Goal: Task Accomplishment & Management: Use online tool/utility

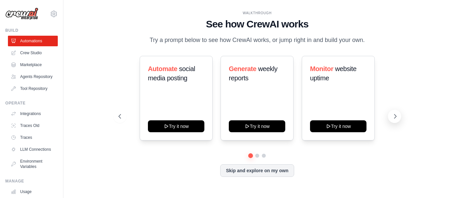
click at [398, 118] on icon at bounding box center [395, 116] width 7 height 7
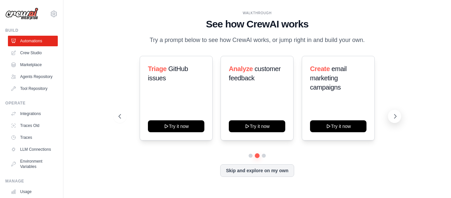
click at [396, 114] on icon at bounding box center [395, 116] width 7 height 7
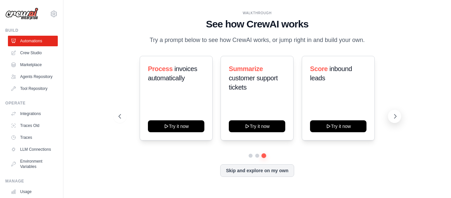
click at [396, 114] on icon at bounding box center [395, 116] width 7 height 7
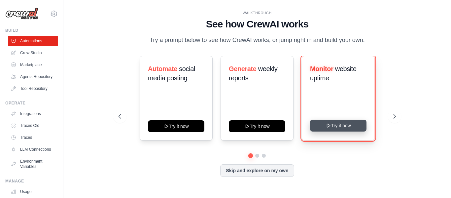
click at [347, 126] on button "Try it now" at bounding box center [338, 126] width 56 height 12
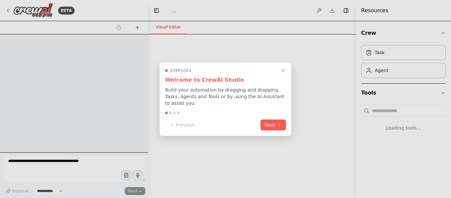
select select "****"
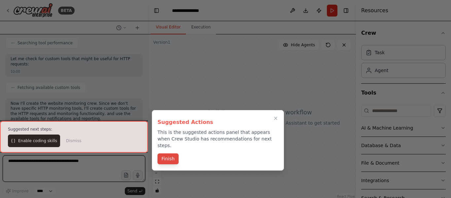
scroll to position [686, 0]
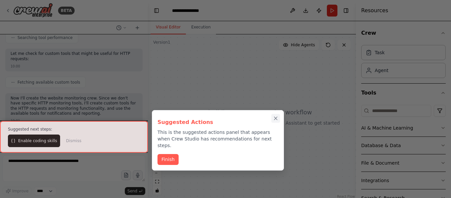
click at [275, 117] on icon "Close walkthrough" at bounding box center [275, 118] width 3 height 3
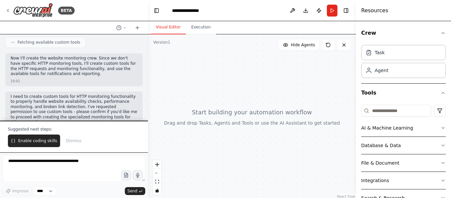
scroll to position [0, 0]
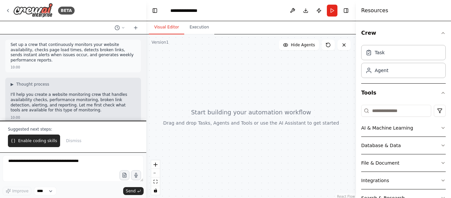
click at [146, 47] on div "BETA Set up a crew that continuously monitors your website availability, checks…" at bounding box center [225, 99] width 451 height 198
click at [144, 48] on div "BETA Set up a crew that continuously monitors your website availability, checks…" at bounding box center [225, 99] width 451 height 198
click at [141, 118] on div at bounding box center [142, 99] width 3 height 198
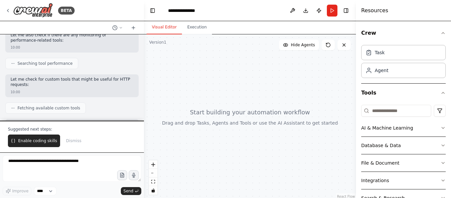
scroll to position [686, 0]
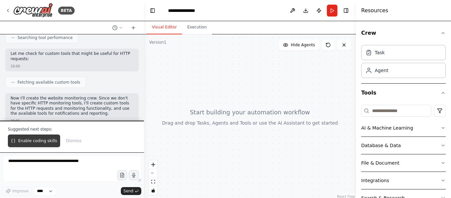
click at [33, 146] on button "Enable coding skills" at bounding box center [34, 140] width 52 height 13
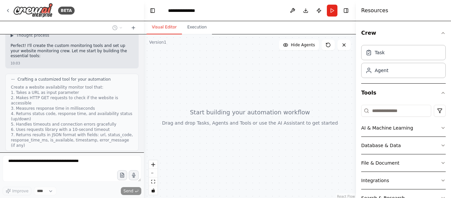
scroll to position [832, 0]
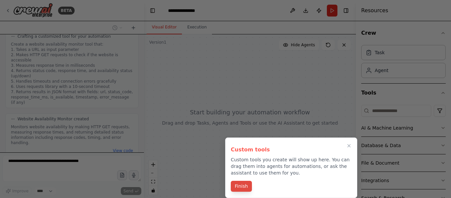
click at [239, 190] on button "Finish" at bounding box center [241, 186] width 21 height 11
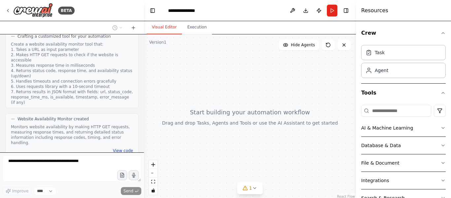
click at [121, 148] on button "View code" at bounding box center [123, 150] width 20 height 5
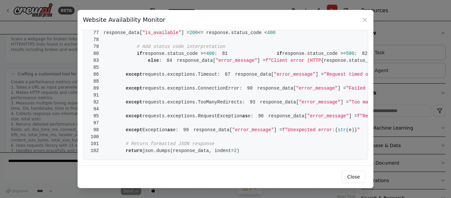
scroll to position [599, 0]
click at [355, 176] on button "Close" at bounding box center [354, 177] width 24 height 12
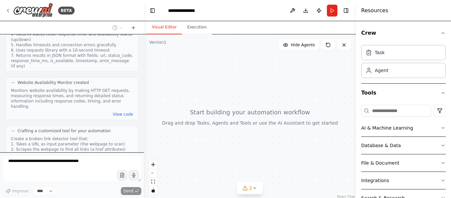
scroll to position [1104, 0]
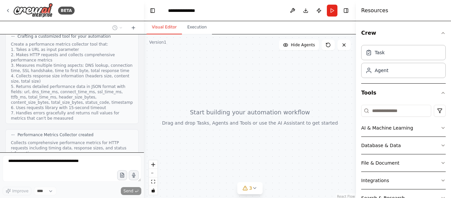
click at [122, 159] on button "View code" at bounding box center [123, 161] width 20 height 5
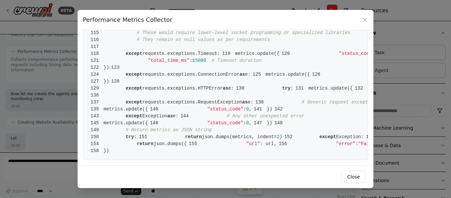
scroll to position [1187, 0]
click at [365, 20] on icon at bounding box center [364, 19] width 3 height 3
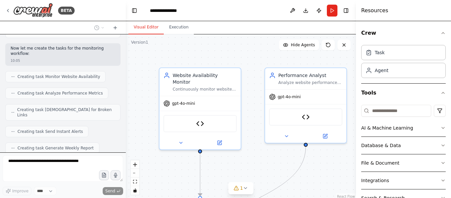
scroll to position [1530, 0]
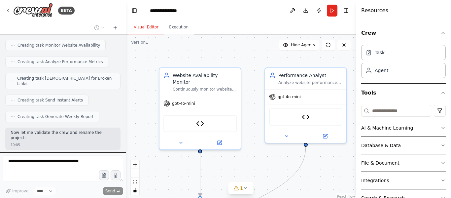
drag, startPoint x: 143, startPoint y: 68, endPoint x: 126, endPoint y: 72, distance: 17.2
click at [126, 72] on div "BETA Set up a crew that continuously monitors your website availability, checks…" at bounding box center [225, 99] width 451 height 198
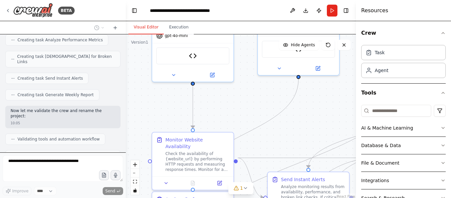
drag, startPoint x: 249, startPoint y: 162, endPoint x: 241, endPoint y: 94, distance: 68.1
click at [241, 94] on div ".deletable-edge-delete-btn { width: 20px; height: 20px; border: 0px solid #ffff…" at bounding box center [241, 116] width 230 height 165
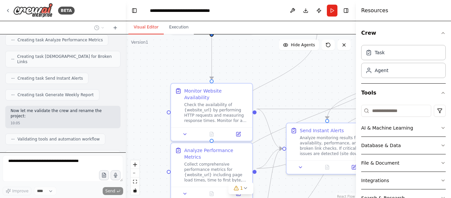
drag, startPoint x: 239, startPoint y: 113, endPoint x: 258, endPoint y: 64, distance: 52.4
click at [258, 64] on div ".deletable-edge-delete-btn { width: 20px; height: 20px; border: 0px solid #ffff…" at bounding box center [241, 116] width 230 height 165
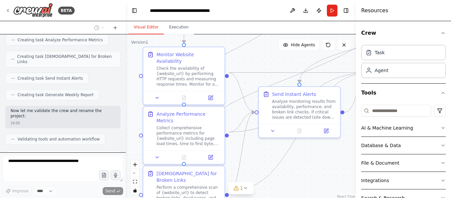
drag, startPoint x: 300, startPoint y: 95, endPoint x: 272, endPoint y: 58, distance: 46.5
click at [272, 58] on div ".deletable-edge-delete-btn { width: 20px; height: 20px; border: 0px solid #ffff…" at bounding box center [241, 116] width 230 height 165
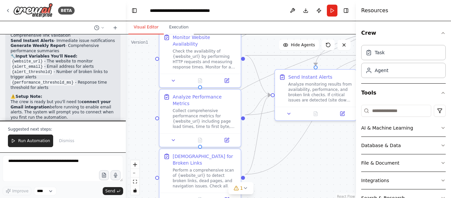
scroll to position [1865, 0]
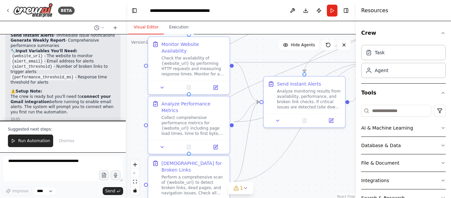
drag, startPoint x: 312, startPoint y: 164, endPoint x: 317, endPoint y: 155, distance: 10.5
click at [317, 155] on div ".deletable-edge-delete-btn { width: 20px; height: 20px; border: 0px solid #ffff…" at bounding box center [241, 116] width 230 height 165
click at [28, 144] on button "Run Automation" at bounding box center [30, 140] width 45 height 13
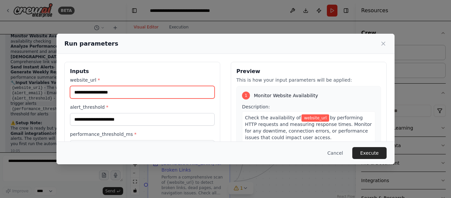
click at [117, 93] on input "website_url *" at bounding box center [142, 92] width 145 height 13
paste input "**********"
type input "**********"
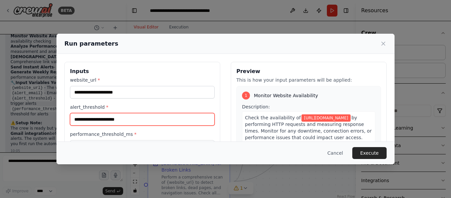
click at [133, 118] on input "alert_threshold *" at bounding box center [142, 119] width 145 height 13
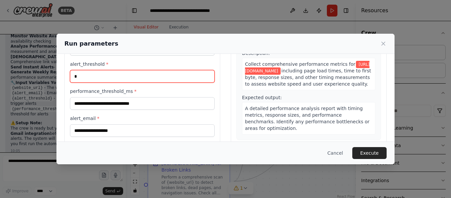
scroll to position [44, 0]
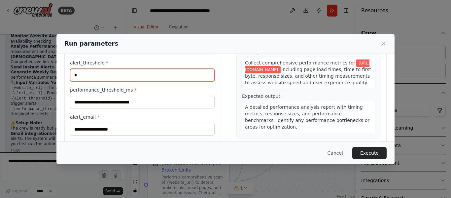
type input "*"
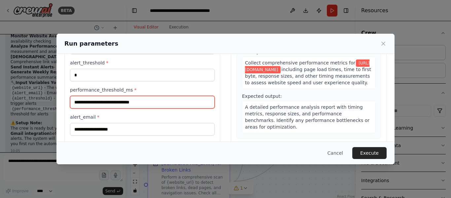
click at [105, 103] on input "performance_threshold_ms *" at bounding box center [142, 102] width 145 height 13
type input "****"
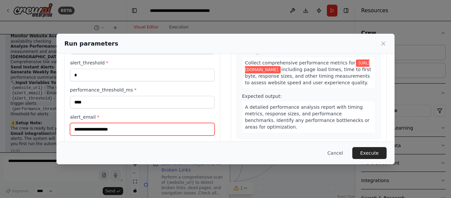
click at [109, 133] on input "alert_email *" at bounding box center [142, 129] width 145 height 13
type input "**********"
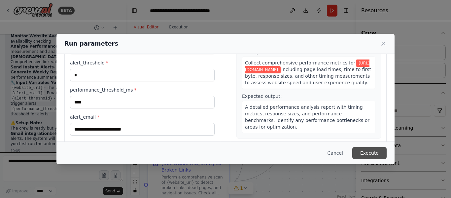
click at [366, 152] on button "Execute" at bounding box center [369, 153] width 34 height 12
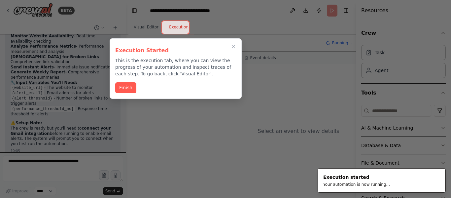
scroll to position [1833, 0]
click at [130, 87] on button "Finish" at bounding box center [125, 87] width 21 height 11
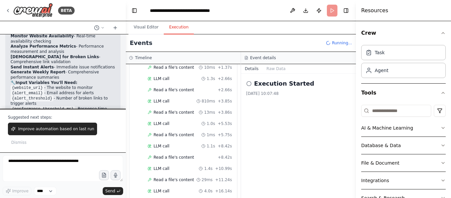
scroll to position [1865, 0]
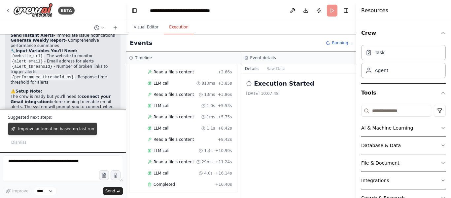
click at [47, 131] on span "Improve automation based on last run" at bounding box center [56, 128] width 76 height 5
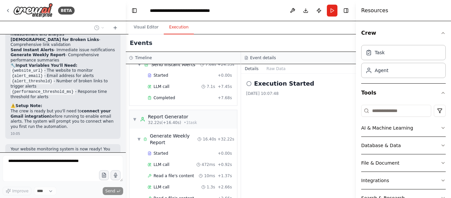
scroll to position [456, 0]
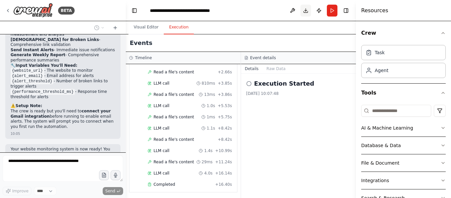
click at [302, 11] on button "Download" at bounding box center [306, 11] width 11 height 12
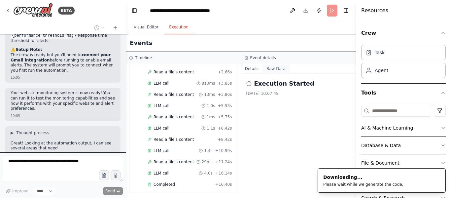
click at [273, 67] on button "Raw Data" at bounding box center [276, 68] width 27 height 9
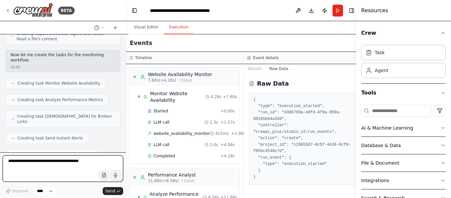
scroll to position [1426, 0]
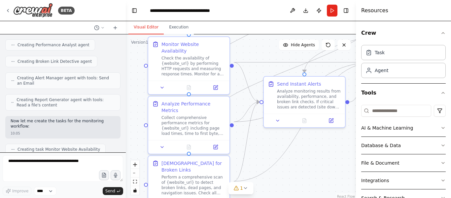
click at [145, 27] on button "Visual Editor" at bounding box center [145, 27] width 35 height 14
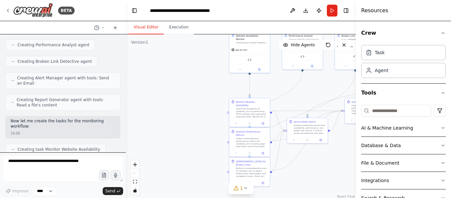
click at [187, 140] on div ".deletable-edge-delete-btn { width: 20px; height: 20px; border: 0px solid #ffff…" at bounding box center [241, 116] width 230 height 165
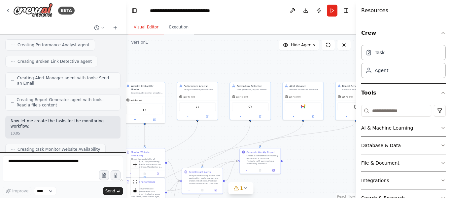
drag, startPoint x: 193, startPoint y: 92, endPoint x: 89, endPoint y: 126, distance: 109.4
click at [89, 126] on div "BETA Set up a crew that continuously monitors your website availability, checks…" at bounding box center [225, 99] width 451 height 198
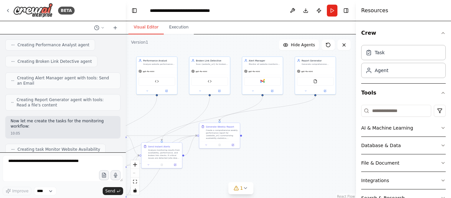
drag, startPoint x: 313, startPoint y: 151, endPoint x: 272, endPoint y: 141, distance: 41.3
click at [272, 141] on div ".deletable-edge-delete-btn { width: 20px; height: 20px; border: 0px solid #ffff…" at bounding box center [241, 116] width 230 height 165
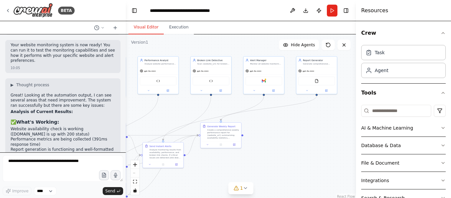
scroll to position [2252, 0]
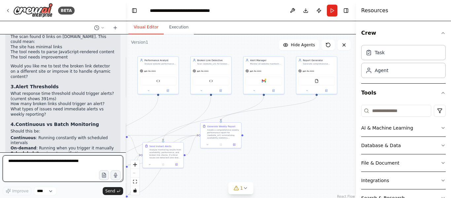
click at [73, 164] on textarea at bounding box center [63, 168] width 121 height 26
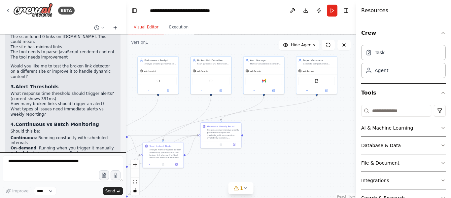
click at [116, 28] on icon at bounding box center [115, 28] width 3 height 0
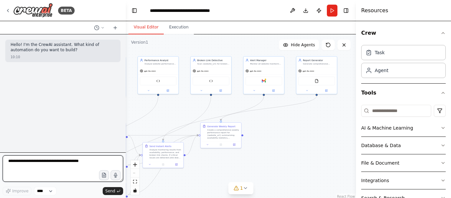
click at [53, 163] on textarea at bounding box center [63, 168] width 121 height 26
type textarea "*"
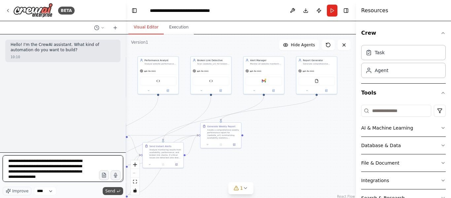
type textarea "**********"
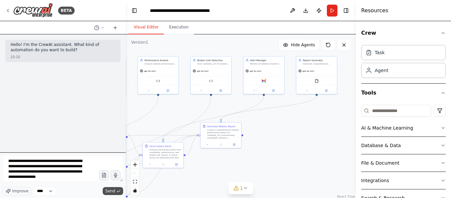
click at [112, 189] on span "Send" at bounding box center [110, 190] width 10 height 5
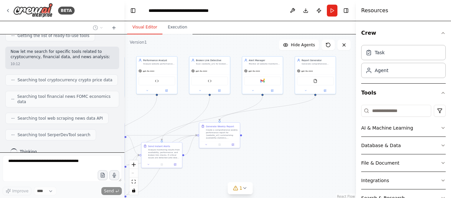
scroll to position [137, 0]
drag, startPoint x: 123, startPoint y: 125, endPoint x: 127, endPoint y: 107, distance: 18.5
click at [127, 107] on div "**********" at bounding box center [225, 99] width 451 height 198
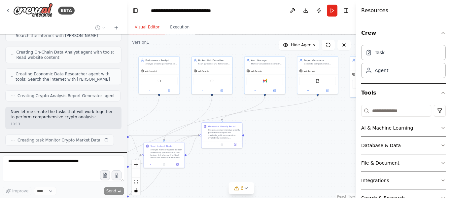
scroll to position [389, 0]
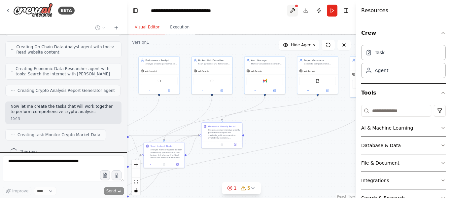
click at [293, 9] on button at bounding box center [292, 11] width 11 height 12
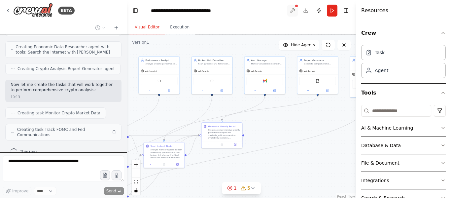
scroll to position [406, 0]
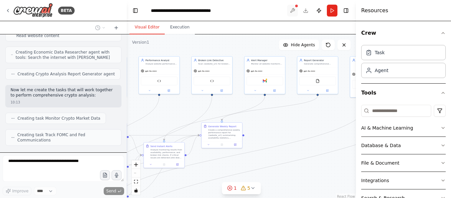
click at [293, 9] on div at bounding box center [292, 11] width 11 height 12
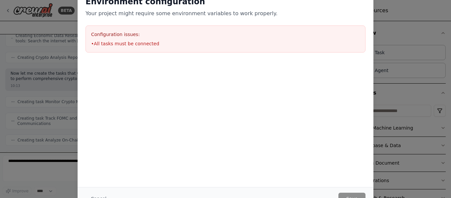
scroll to position [439, 0]
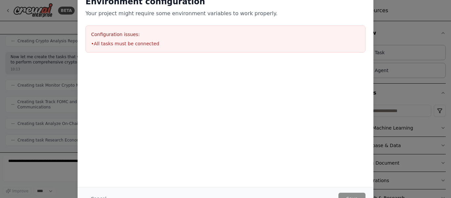
click at [318, 112] on div at bounding box center [226, 93] width 296 height 66
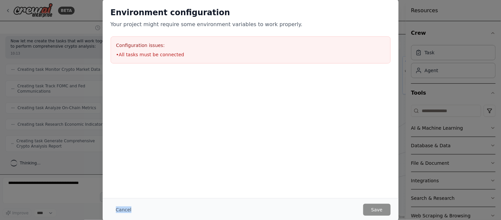
scroll to position [440, 0]
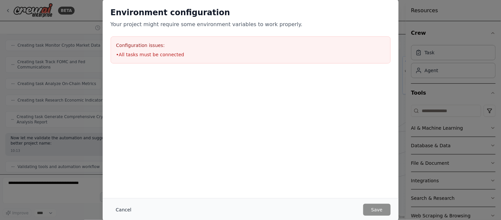
click at [126, 198] on button "Cancel" at bounding box center [124, 209] width 26 height 12
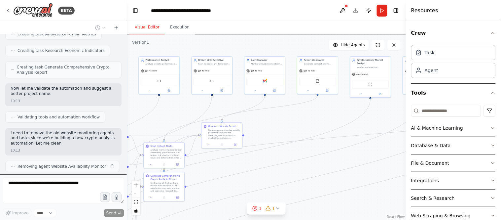
scroll to position [533, 0]
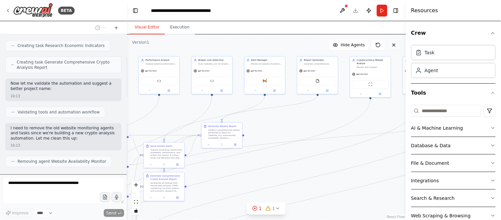
click at [393, 47] on icon at bounding box center [393, 44] width 5 height 5
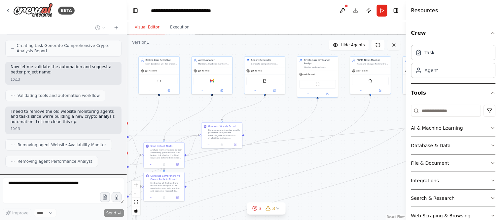
click at [393, 47] on icon at bounding box center [393, 44] width 5 height 5
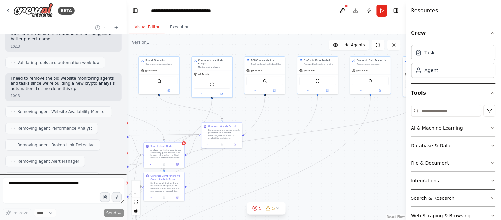
scroll to position [599, 0]
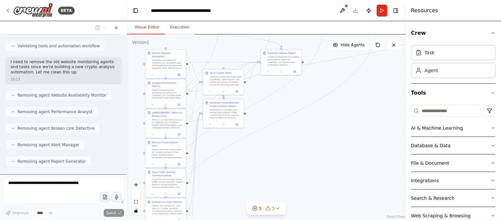
drag, startPoint x: 230, startPoint y: 161, endPoint x: 289, endPoint y: 87, distance: 95.4
click at [289, 87] on div ".deletable-edge-delete-btn { width: 20px; height: 20px; border: 0px solid #ffff…" at bounding box center [266, 126] width 279 height 185
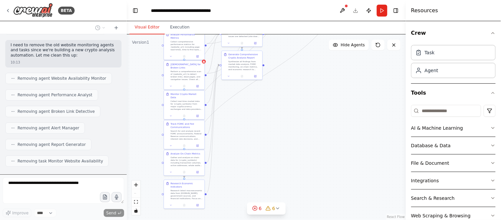
scroll to position [633, 0]
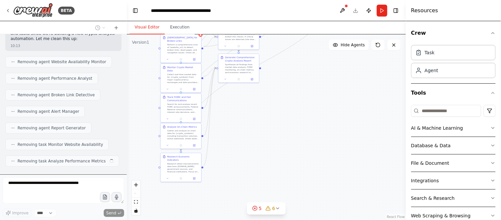
drag, startPoint x: 294, startPoint y: 153, endPoint x: 309, endPoint y: 109, distance: 45.9
click at [309, 109] on div ".deletable-edge-delete-btn { width: 20px; height: 20px; border: 0px solid #ffff…" at bounding box center [266, 126] width 279 height 185
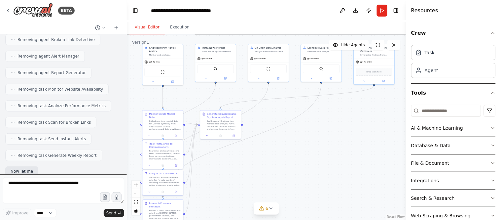
scroll to position [722, 0]
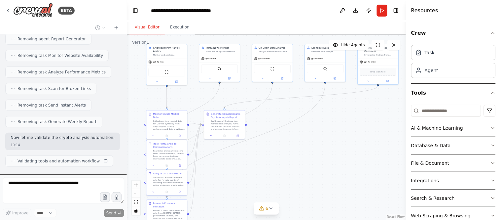
drag, startPoint x: 304, startPoint y: 93, endPoint x: 290, endPoint y: 199, distance: 106.6
click at [290, 198] on div ".deletable-edge-delete-btn { width: 20px; height: 20px; border: 0px solid #ffff…" at bounding box center [266, 126] width 279 height 185
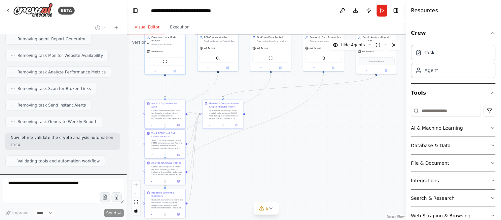
drag, startPoint x: 321, startPoint y: 173, endPoint x: 319, endPoint y: 162, distance: 10.8
click at [319, 162] on div ".deletable-edge-delete-btn { width: 20px; height: 20px; border: 0px solid #ffff…" at bounding box center [266, 126] width 279 height 185
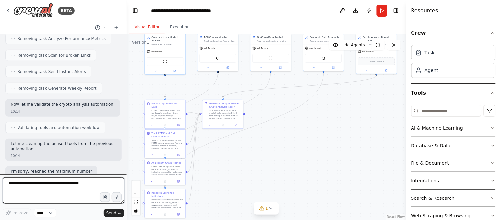
scroll to position [760, 0]
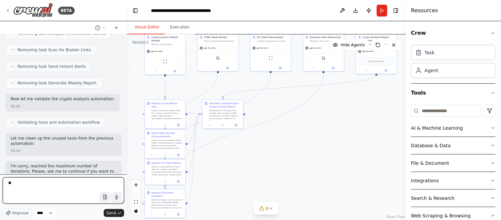
type textarea "***"
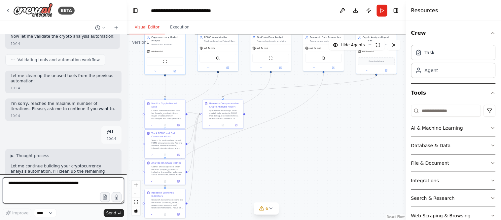
scroll to position [828, 0]
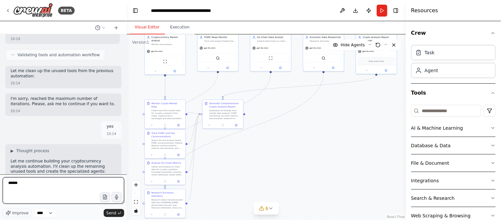
type textarea "*******"
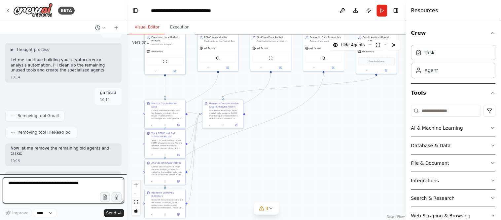
scroll to position [934, 0]
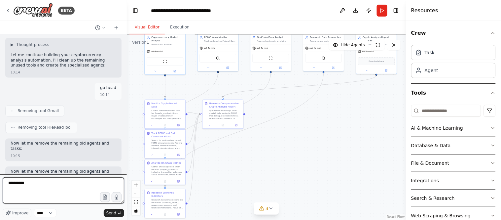
type textarea "**********"
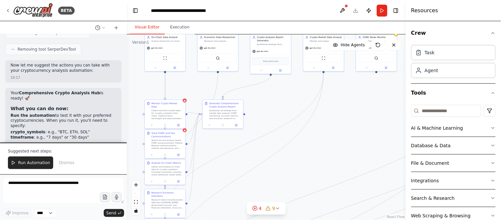
scroll to position [3291, 0]
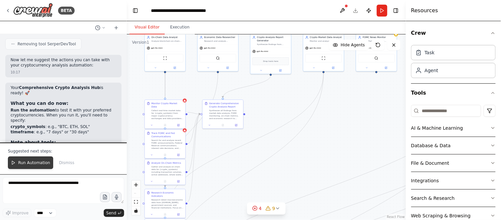
click at [26, 163] on span "Run Automation" at bounding box center [34, 162] width 32 height 5
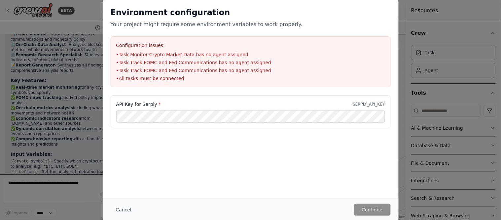
scroll to position [3259, 0]
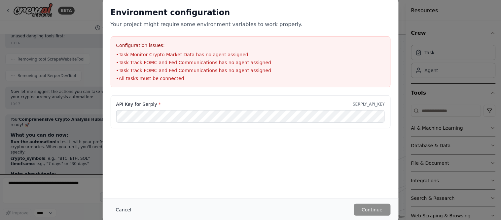
click at [123, 198] on button "Cancel" at bounding box center [124, 209] width 26 height 12
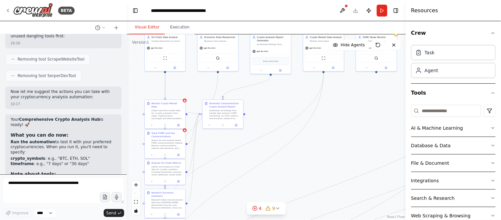
click at [49, 193] on code "SERPLY_API_KEY" at bounding box center [31, 196] width 36 height 6
copy p "SERPLY_API_KEY"
click at [46, 185] on textarea at bounding box center [64, 190] width 122 height 26
paste textarea "**********"
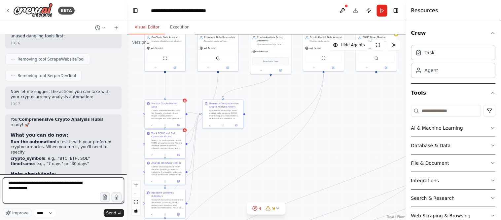
type textarea "**********"
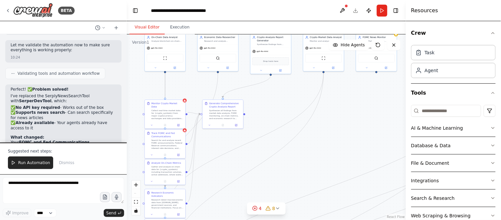
scroll to position [3714, 0]
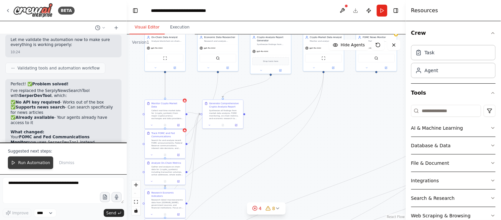
click at [35, 163] on span "Run Automation" at bounding box center [34, 162] width 32 height 5
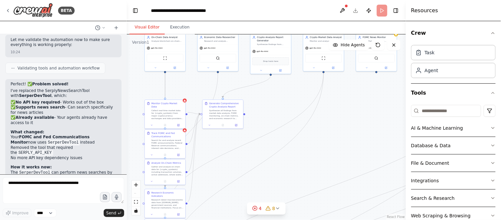
scroll to position [3682, 0]
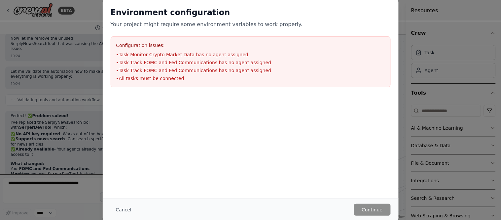
click at [197, 66] on ul "• Task Monitor Crypto Market Data has no agent assigned • Task Track FOMC and F…" at bounding box center [250, 66] width 269 height 30
click at [169, 72] on li "• Task Track FOMC and Fed Communications has no agent assigned" at bounding box center [250, 70] width 269 height 7
click at [329, 75] on li "• All tasks must be connected" at bounding box center [250, 78] width 269 height 7
click at [228, 60] on li "• Task Track FOMC and Fed Communications has no agent assigned" at bounding box center [250, 62] width 269 height 7
click at [159, 60] on li "• Task Track FOMC and Fed Communications has no agent assigned" at bounding box center [250, 62] width 269 height 7
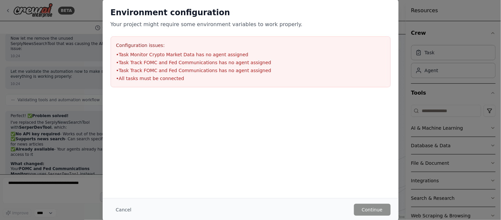
click at [236, 152] on div at bounding box center [251, 128] width 296 height 66
click at [126, 198] on button "Cancel" at bounding box center [124, 209] width 26 height 12
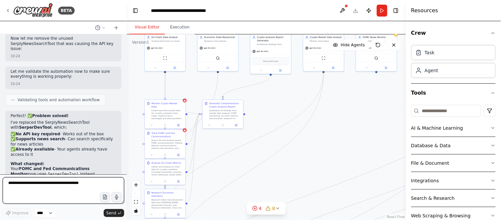
click at [53, 184] on textarea at bounding box center [64, 190] width 122 height 26
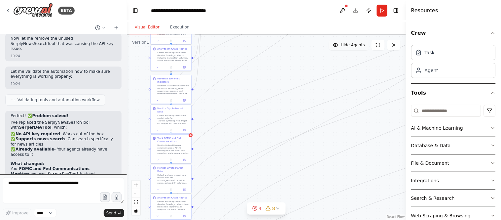
drag, startPoint x: 329, startPoint y: 157, endPoint x: 333, endPoint y: 41, distance: 115.7
click at [333, 41] on div "Version 1 Show Tools Hide Agents .deletable-edge-delete-btn { width: 20px; heig…" at bounding box center [266, 126] width 279 height 185
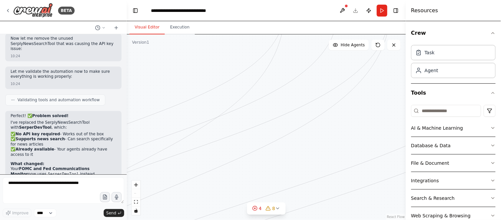
drag, startPoint x: 377, startPoint y: 155, endPoint x: 177, endPoint y: 206, distance: 206.9
click at [177, 198] on div ".deletable-edge-delete-btn { width: 20px; height: 20px; border: 0px solid #ffff…" at bounding box center [266, 126] width 279 height 185
drag, startPoint x: 392, startPoint y: 103, endPoint x: 223, endPoint y: 183, distance: 187.0
click at [223, 183] on div ".deletable-edge-delete-btn { width: 20px; height: 20px; border: 0px solid #ffff…" at bounding box center [266, 126] width 279 height 185
drag, startPoint x: 299, startPoint y: 146, endPoint x: 202, endPoint y: 148, distance: 97.4
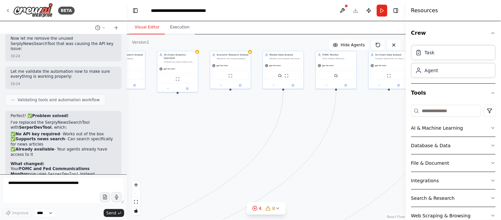
click at [202, 148] on div ".deletable-edge-delete-btn { width: 20px; height: 20px; border: 0px solid #ffff…" at bounding box center [266, 126] width 279 height 185
click at [384, 14] on button "Run" at bounding box center [382, 11] width 11 height 12
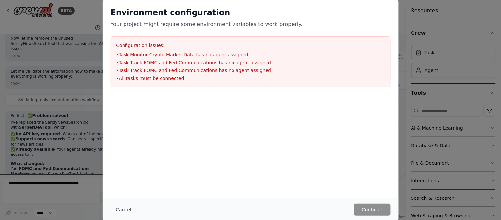
click at [170, 80] on li "• All tasks must be connected" at bounding box center [250, 78] width 269 height 7
click at [121, 198] on button "Cancel" at bounding box center [124, 209] width 26 height 12
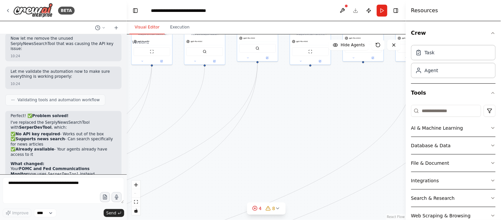
drag, startPoint x: 199, startPoint y: 138, endPoint x: 344, endPoint y: 110, distance: 147.7
click at [344, 110] on div ".deletable-edge-delete-btn { width: 20px; height: 20px; border: 0px solid #ffff…" at bounding box center [266, 126] width 279 height 185
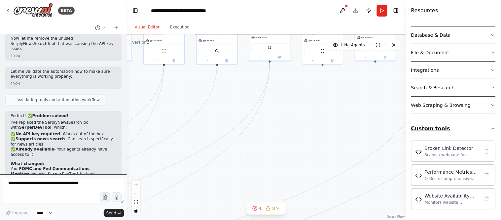
scroll to position [0, 0]
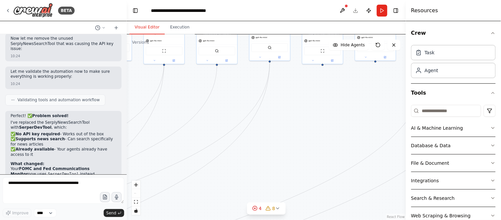
click at [356, 11] on header "**********" at bounding box center [266, 10] width 279 height 21
click at [345, 11] on button at bounding box center [342, 11] width 11 height 12
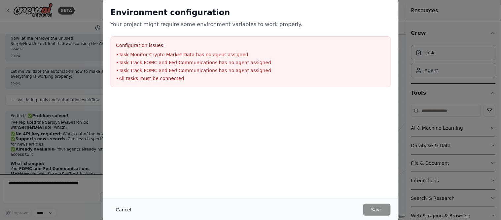
click at [123, 198] on button "Cancel" at bounding box center [124, 209] width 26 height 12
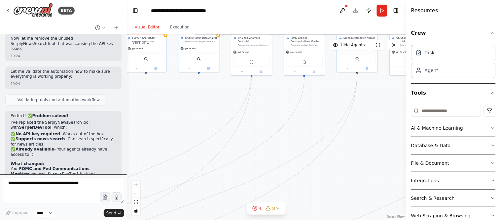
drag, startPoint x: 185, startPoint y: 94, endPoint x: 274, endPoint y: 106, distance: 90.2
click at [274, 106] on div ".deletable-edge-delete-btn { width: 20px; height: 20px; border: 0px solid #ffff…" at bounding box center [266, 126] width 279 height 185
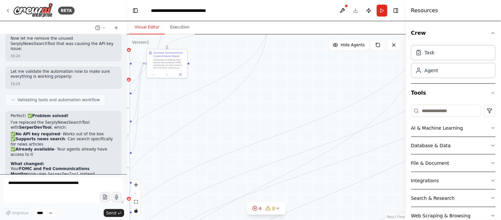
drag, startPoint x: 173, startPoint y: 111, endPoint x: 357, endPoint y: 59, distance: 190.6
click at [357, 59] on div ".deletable-edge-delete-btn { width: 20px; height: 20px; border: 0px solid #ffff…" at bounding box center [266, 126] width 279 height 185
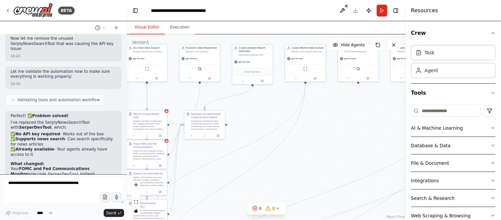
drag, startPoint x: 286, startPoint y: 101, endPoint x: 313, endPoint y: 162, distance: 66.7
click at [313, 162] on div ".deletable-edge-delete-btn { width: 20px; height: 20px; border: 0px solid #ffff…" at bounding box center [266, 126] width 279 height 185
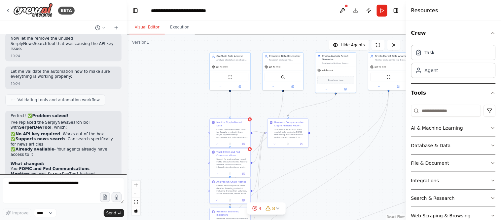
drag, startPoint x: 327, startPoint y: 144, endPoint x: 411, endPoint y: 152, distance: 84.3
click at [411, 152] on div "BETA Hello! I'm the CrewAI assistant. What kind of automation do you want to bu…" at bounding box center [250, 110] width 501 height 220
click at [71, 185] on textarea at bounding box center [64, 190] width 122 height 26
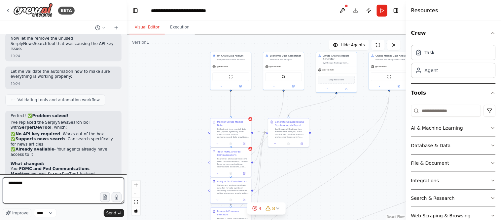
type textarea "*********"
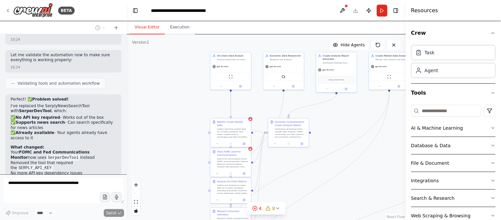
scroll to position [3722, 0]
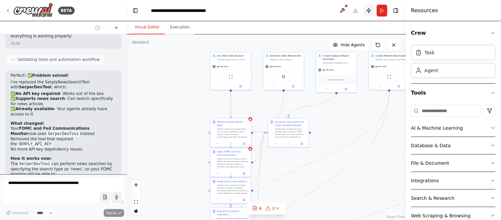
click at [368, 11] on button "Publish" at bounding box center [369, 11] width 11 height 12
click at [368, 11] on header "**********" at bounding box center [266, 10] width 279 height 21
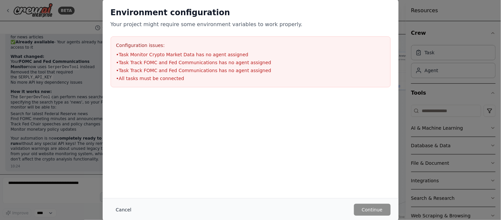
click at [123, 198] on button "Cancel" at bounding box center [124, 209] width 26 height 12
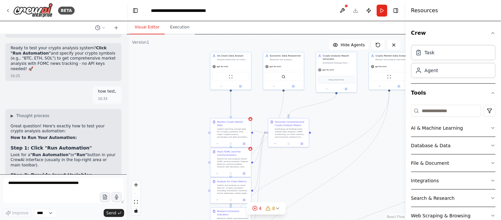
drag, startPoint x: 70, startPoint y: 120, endPoint x: 70, endPoint y: 150, distance: 30.4
click at [70, 150] on div "Great question! Here's exactly how to test your crypto analysis automation: How…" at bounding box center [64, 217] width 106 height 187
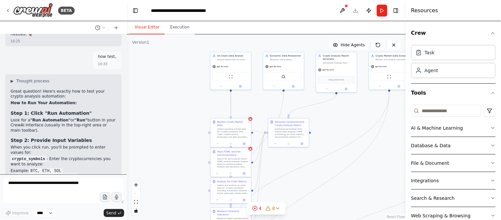
click at [91, 89] on div "Great question! Here's exactly how to test your crypto analysis automation: How…" at bounding box center [64, 194] width 106 height 210
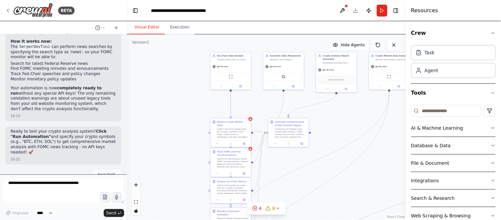
scroll to position [3892, 0]
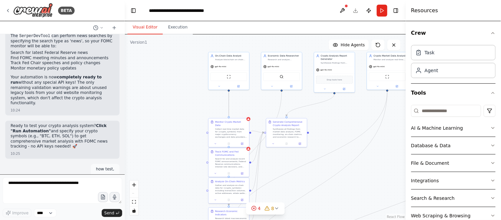
click at [125, 161] on div "BETA Hello! I'm the CrewAI assistant. What kind of automation do you want to bu…" at bounding box center [250, 110] width 501 height 220
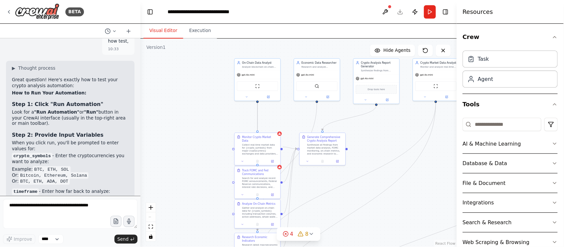
scroll to position [4038, 0]
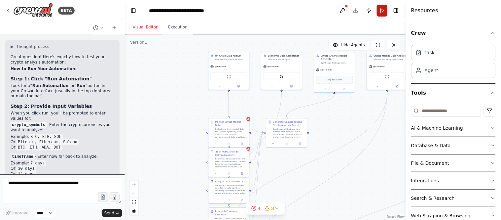
click at [381, 8] on button "Run" at bounding box center [382, 11] width 11 height 12
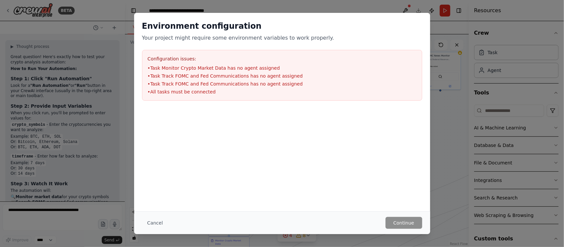
click at [225, 198] on div "Cancel Continue" at bounding box center [282, 223] width 280 height 12
click at [158, 198] on button "Cancel" at bounding box center [155, 223] width 26 height 12
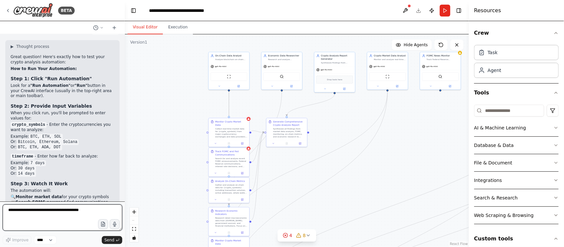
click at [65, 198] on textarea at bounding box center [63, 217] width 120 height 26
type textarea "**********"
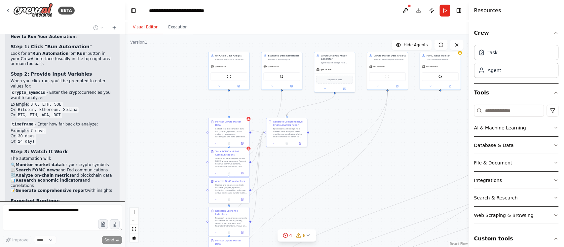
scroll to position [4094, 0]
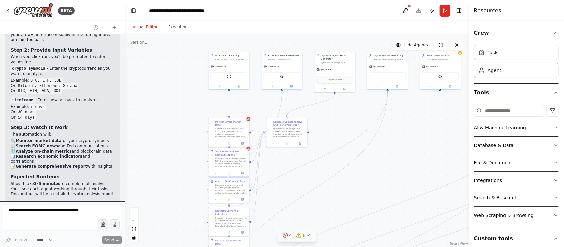
click at [308, 198] on icon at bounding box center [308, 235] width 5 height 5
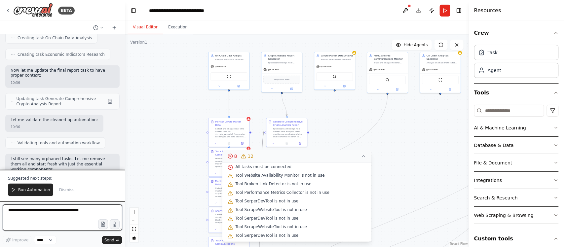
scroll to position [4747, 0]
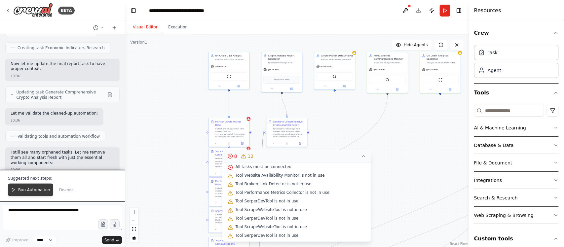
click at [39, 191] on span "Run Automation" at bounding box center [34, 189] width 32 height 5
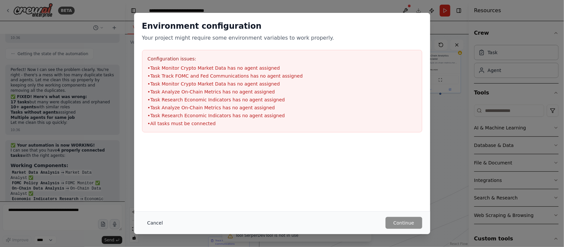
scroll to position [4892, 0]
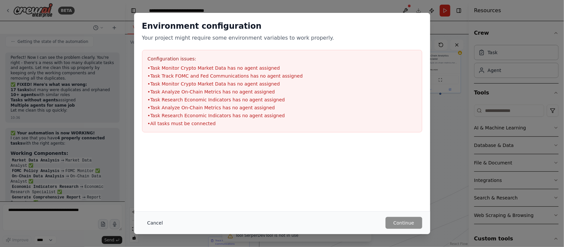
click at [144, 198] on button "Cancel" at bounding box center [155, 223] width 26 height 12
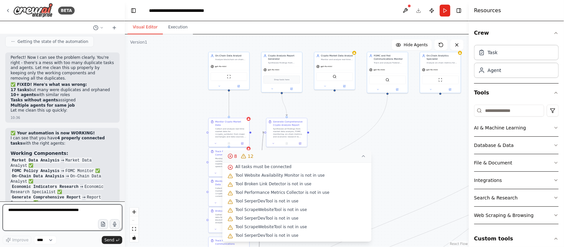
click at [58, 198] on textarea at bounding box center [63, 217] width 120 height 26
type textarea "**********"
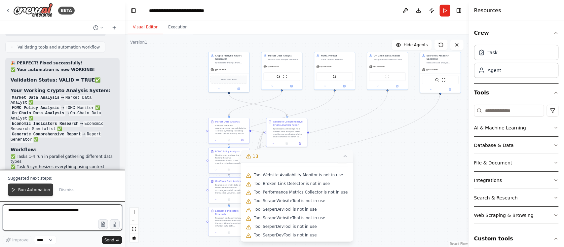
scroll to position [6144, 0]
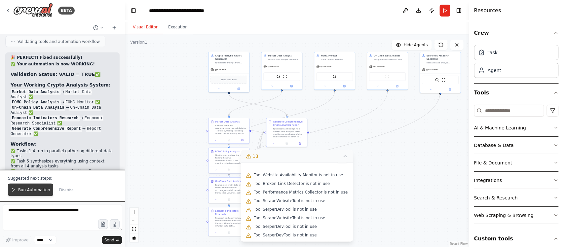
click at [33, 191] on span "Run Automation" at bounding box center [34, 189] width 32 height 5
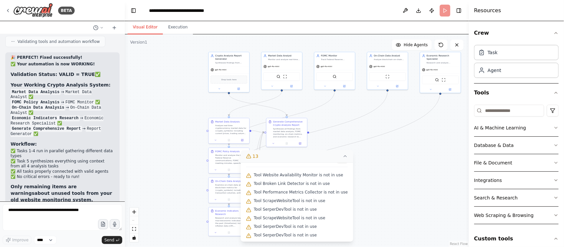
scroll to position [6112, 0]
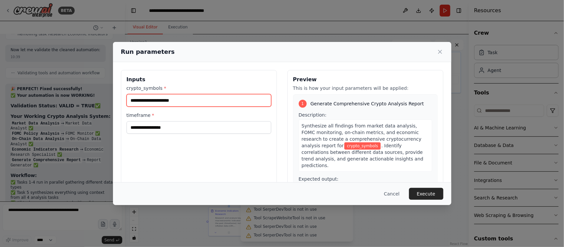
click at [156, 104] on input "crypto_symbols *" at bounding box center [199, 100] width 145 height 13
type input "***"
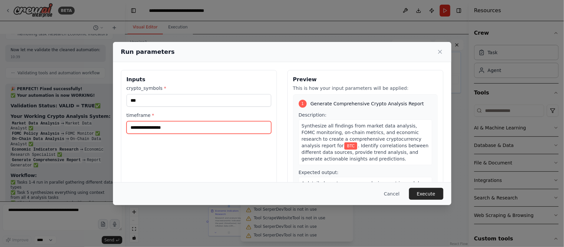
click at [151, 128] on input "timeframe *" at bounding box center [199, 127] width 145 height 13
type input "******"
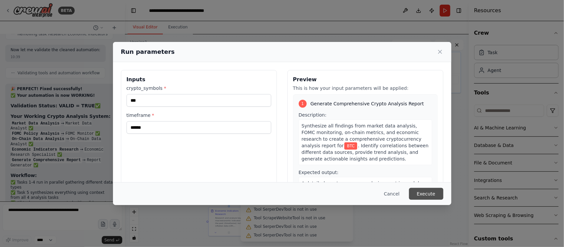
click at [428, 197] on button "Execute" at bounding box center [426, 194] width 34 height 12
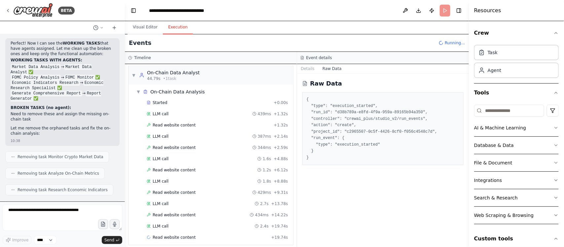
scroll to position [336, 0]
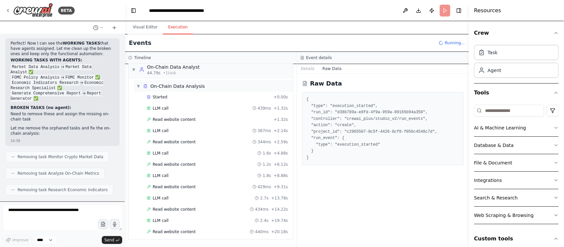
click at [138, 84] on span "▼" at bounding box center [138, 86] width 4 height 5
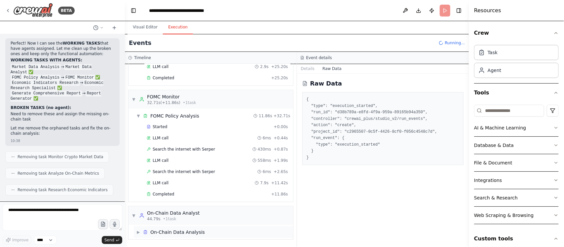
scroll to position [187, 0]
click at [140, 113] on span "▼" at bounding box center [138, 115] width 4 height 5
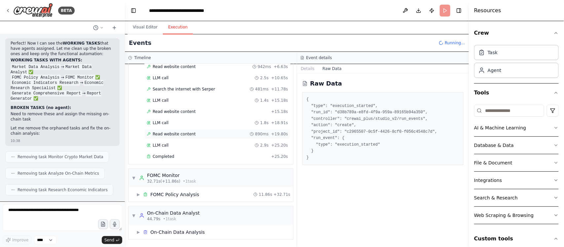
scroll to position [0, 0]
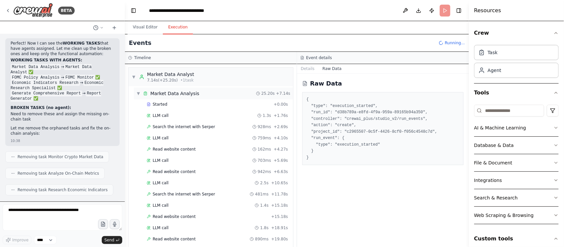
click at [138, 93] on span "▼" at bounding box center [138, 93] width 4 height 5
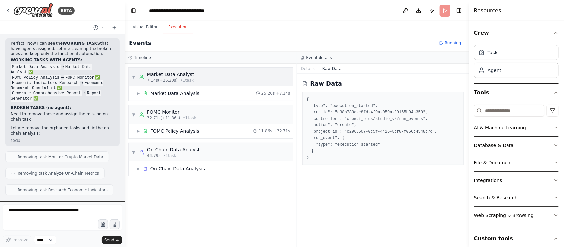
click at [135, 79] on span "▼" at bounding box center [134, 76] width 4 height 5
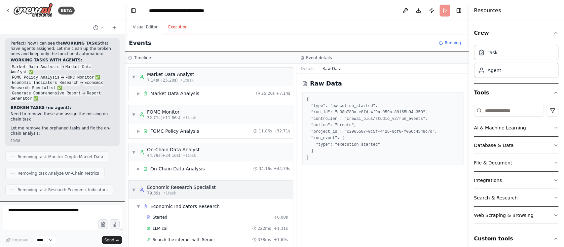
click at [135, 191] on span "▼" at bounding box center [134, 189] width 4 height 5
click at [139, 198] on span "▼" at bounding box center [138, 206] width 4 height 5
click at [146, 198] on div "▼ Market Data Analyst 7.14s (+25.20s) • 1 task ▶ Market Data Analysis 25.20s + …" at bounding box center [211, 155] width 172 height 183
click at [420, 8] on button "Download" at bounding box center [418, 11] width 11 height 12
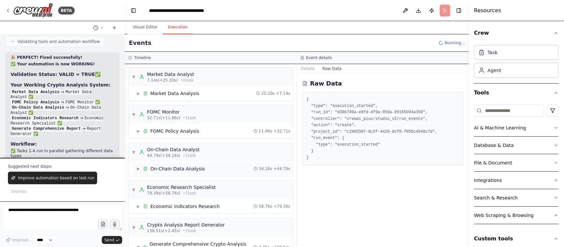
scroll to position [53, 0]
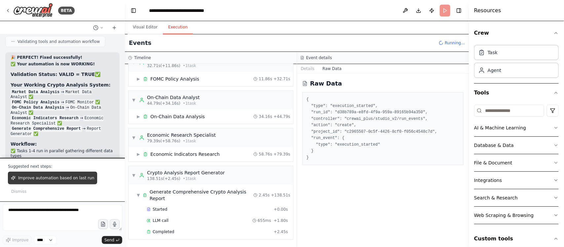
click at [79, 181] on span "Improve automation based on last run" at bounding box center [56, 177] width 76 height 5
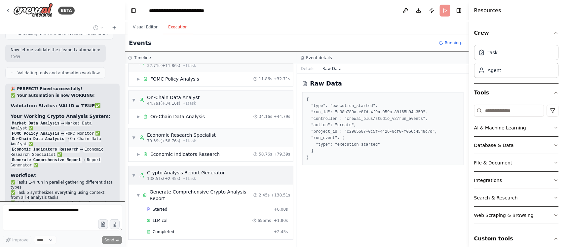
scroll to position [6129, 0]
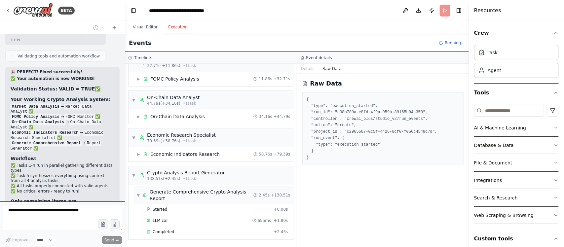
click at [139, 196] on span "▼" at bounding box center [138, 195] width 4 height 5
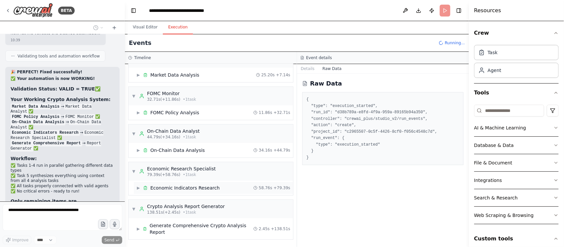
scroll to position [19, 0]
click at [307, 70] on button "Details" at bounding box center [308, 68] width 22 height 9
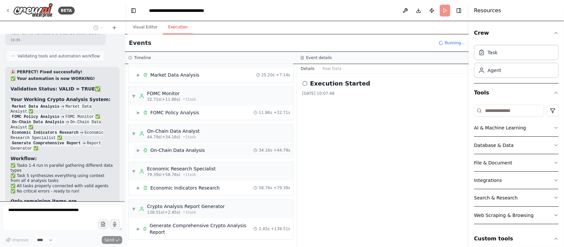
click at [138, 151] on span "▶" at bounding box center [138, 150] width 4 height 5
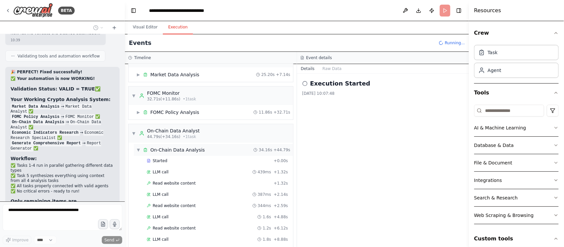
click at [139, 149] on span "▼" at bounding box center [138, 149] width 4 height 5
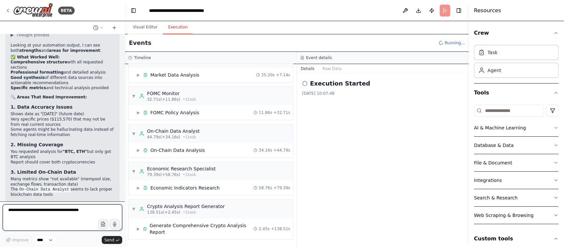
scroll to position [6406, 0]
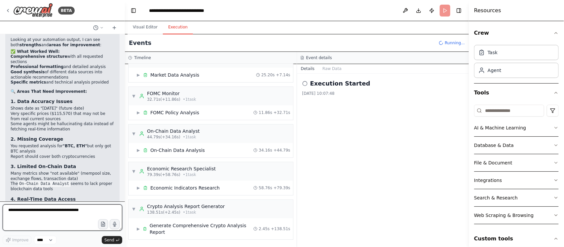
click at [65, 198] on textarea at bounding box center [63, 217] width 120 height 26
click at [69, 198] on textarea at bounding box center [63, 217] width 120 height 26
type textarea "**********"
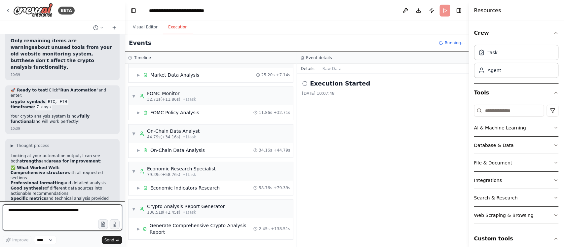
scroll to position [6538, 0]
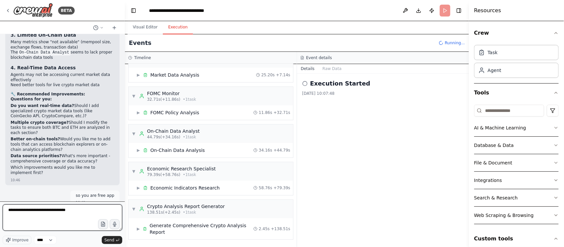
type textarea "**********"
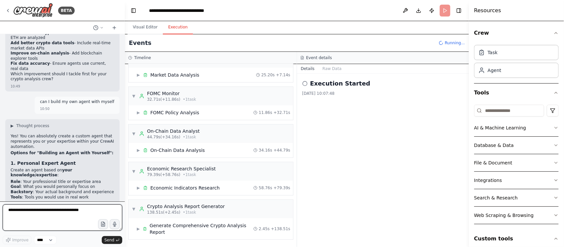
scroll to position [6780, 0]
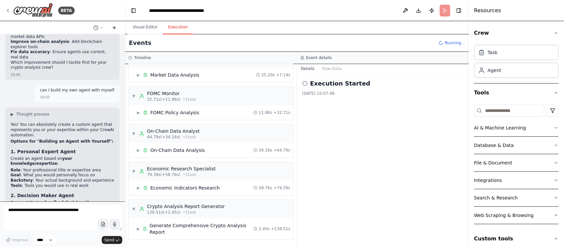
click at [116, 28] on icon at bounding box center [114, 27] width 5 height 5
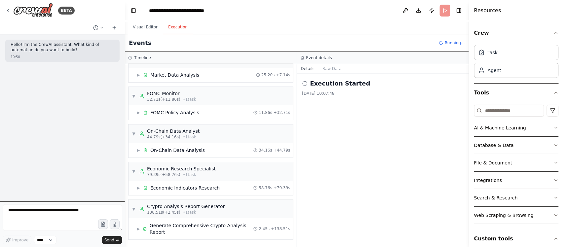
click at [451, 42] on span "Running..." at bounding box center [455, 42] width 20 height 5
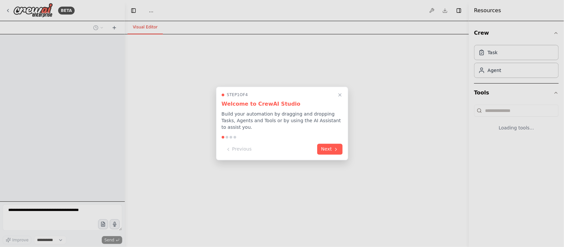
select select "****"
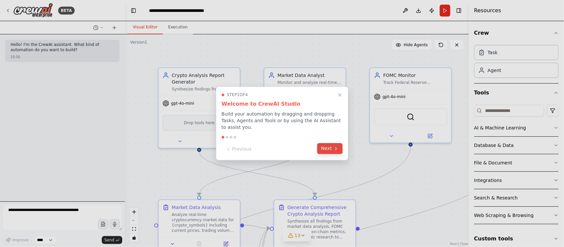
click at [323, 145] on button "Next" at bounding box center [329, 148] width 25 height 11
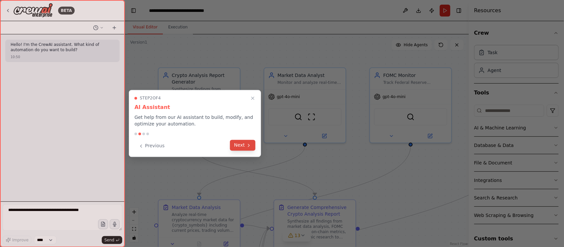
click at [240, 147] on button "Next" at bounding box center [242, 145] width 25 height 11
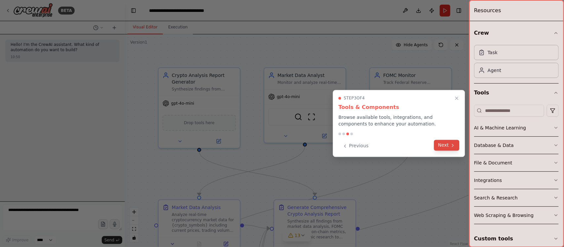
click at [445, 146] on button "Next" at bounding box center [446, 145] width 25 height 11
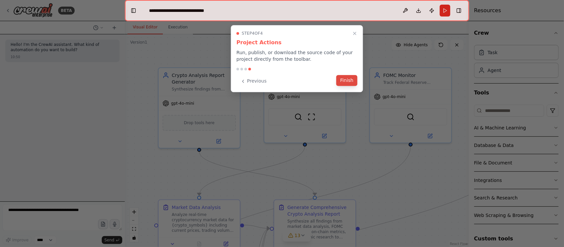
click at [345, 84] on button "Finish" at bounding box center [346, 80] width 21 height 11
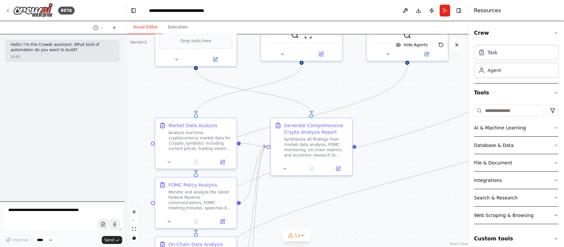
drag, startPoint x: 395, startPoint y: 194, endPoint x: 392, endPoint y: 113, distance: 81.7
click at [392, 113] on div ".deletable-edge-delete-btn { width: 20px; height: 20px; border: 0px solid #ffff…" at bounding box center [297, 140] width 344 height 213
click at [222, 224] on button at bounding box center [222, 221] width 23 height 8
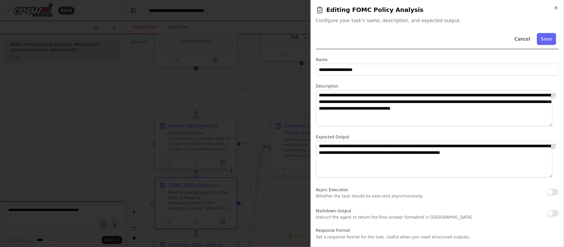
scroll to position [17, 0]
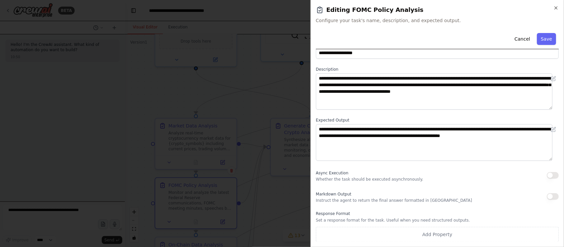
click at [393, 179] on p "Whether the task should be executed asynchronously." at bounding box center [369, 179] width 107 height 5
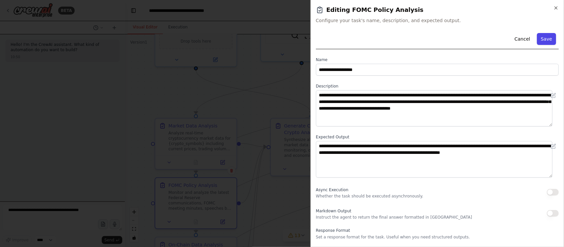
click at [538, 36] on button "Save" at bounding box center [546, 39] width 19 height 12
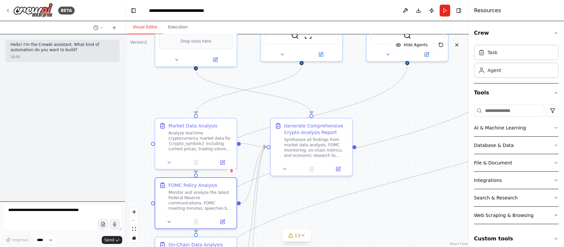
click at [457, 44] on icon at bounding box center [456, 45] width 3 height 3
click at [402, 9] on button at bounding box center [405, 11] width 11 height 12
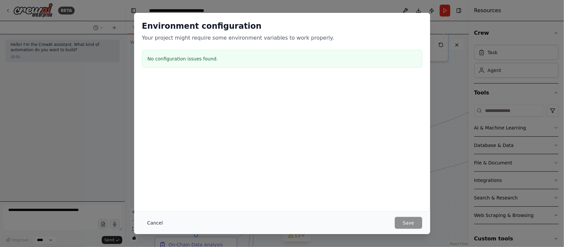
click at [150, 220] on button "Cancel" at bounding box center [155, 223] width 26 height 12
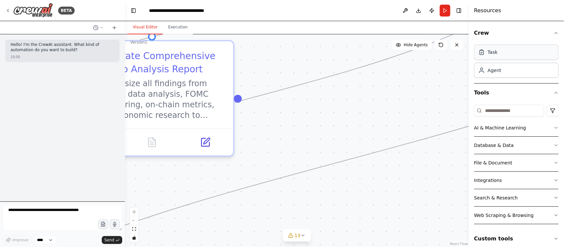
click at [494, 54] on div "Task" at bounding box center [493, 52] width 10 height 7
click at [499, 72] on div "Agent" at bounding box center [495, 70] width 14 height 7
click at [508, 131] on div "AI & Machine Learning" at bounding box center [500, 128] width 52 height 7
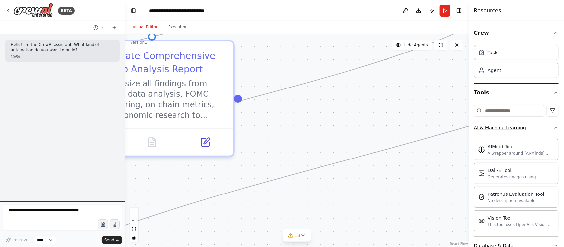
click at [508, 131] on div "AI & Machine Learning" at bounding box center [500, 128] width 52 height 7
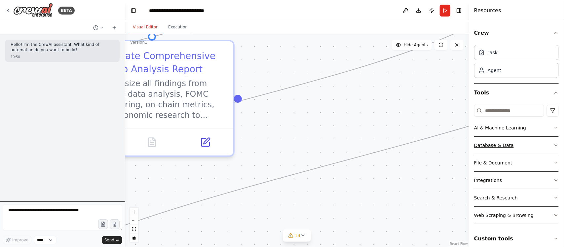
click at [512, 149] on button "Database & Data" at bounding box center [516, 145] width 85 height 17
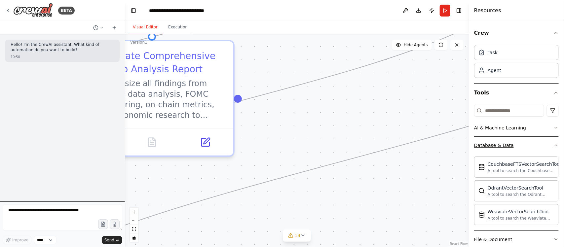
click at [512, 149] on button "Database & Data" at bounding box center [516, 145] width 85 height 17
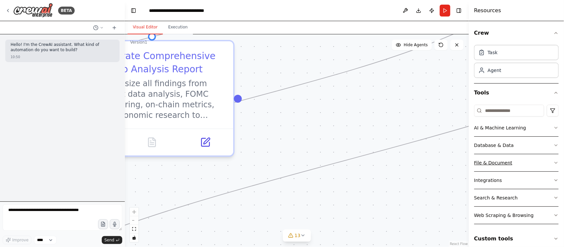
click at [518, 169] on button "File & Document" at bounding box center [516, 162] width 85 height 17
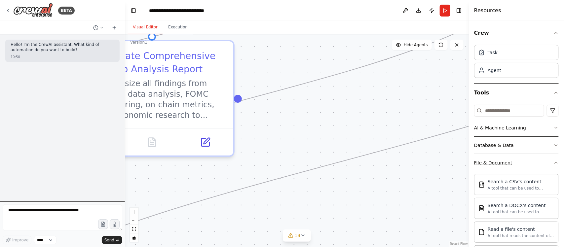
click at [518, 169] on button "File & Document" at bounding box center [516, 162] width 85 height 17
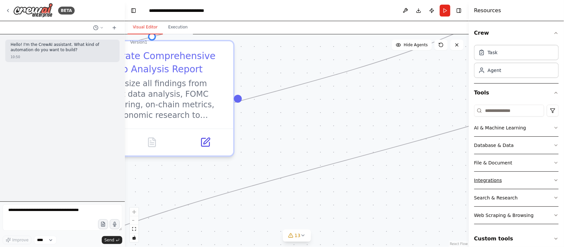
click at [523, 184] on button "Integrations" at bounding box center [516, 180] width 85 height 17
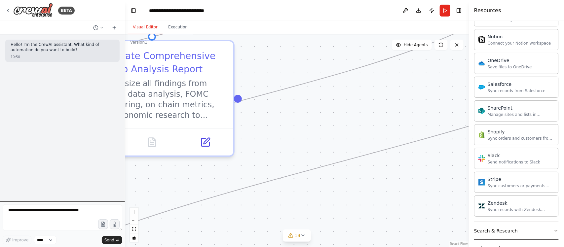
scroll to position [539, 0]
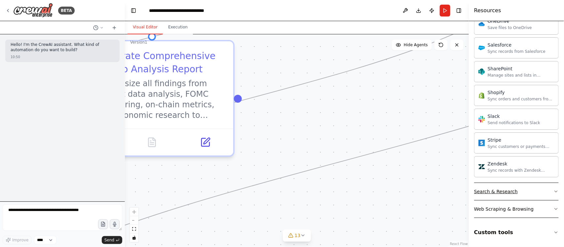
click at [523, 194] on button "Search & Research" at bounding box center [516, 191] width 85 height 17
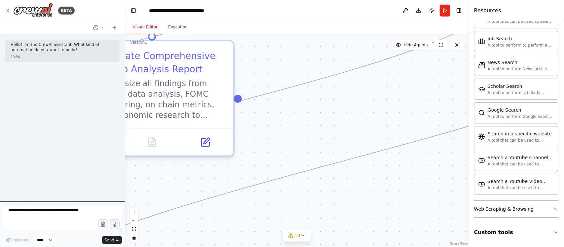
scroll to position [879, 0]
click at [528, 211] on div "Web Scraping & Browsing" at bounding box center [503, 209] width 59 height 7
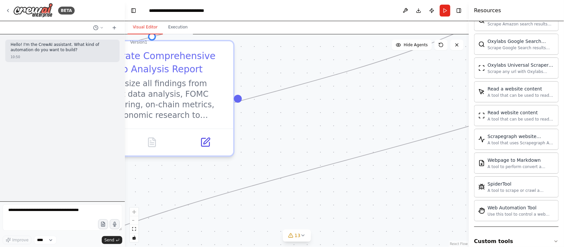
scroll to position [1243, 0]
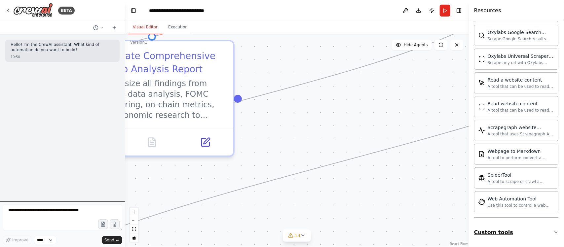
click at [526, 239] on button "Custom tools" at bounding box center [516, 232] width 85 height 18
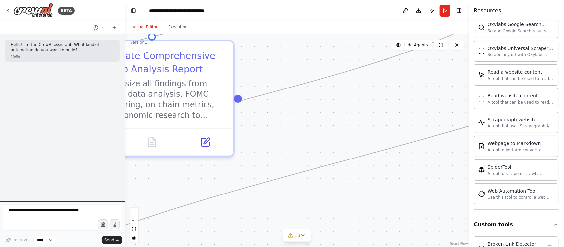
scroll to position [1320, 0]
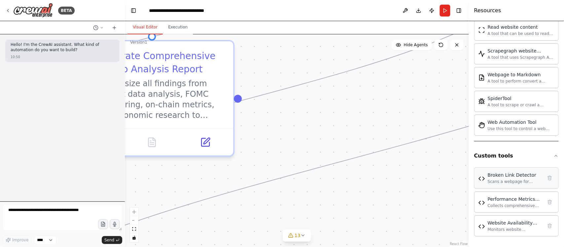
click at [514, 184] on div "Scans a webpage for broken links by checking all HTTP/HTTPS links found in anch…" at bounding box center [515, 181] width 55 height 5
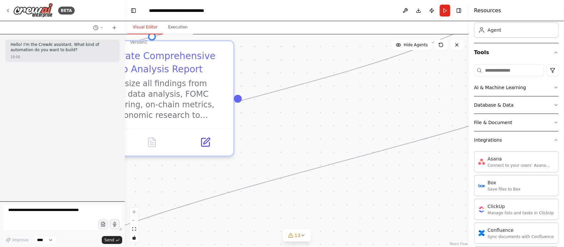
scroll to position [0, 0]
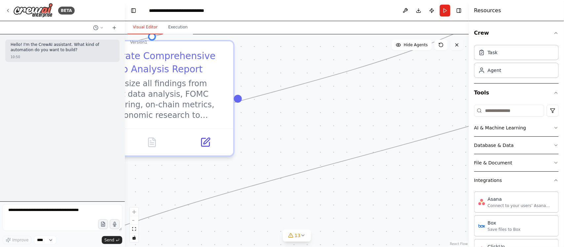
click at [455, 46] on icon at bounding box center [456, 44] width 5 height 5
click at [418, 44] on span "Hide Agents" at bounding box center [416, 44] width 24 height 5
click at [418, 44] on span "Show Agents" at bounding box center [415, 44] width 26 height 5
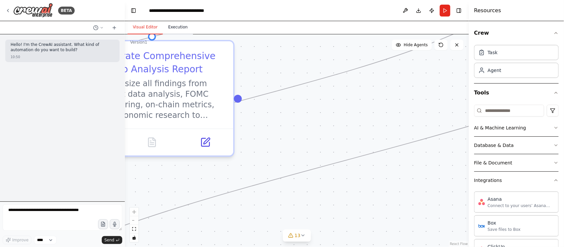
click at [174, 30] on button "Execution" at bounding box center [178, 27] width 30 height 14
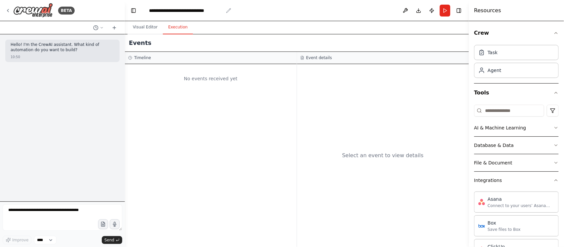
click at [226, 9] on icon "breadcrumb" at bounding box center [228, 10] width 5 height 5
click at [230, 10] on icon "breadcrumb" at bounding box center [228, 10] width 5 height 5
click at [100, 27] on icon at bounding box center [102, 28] width 4 height 4
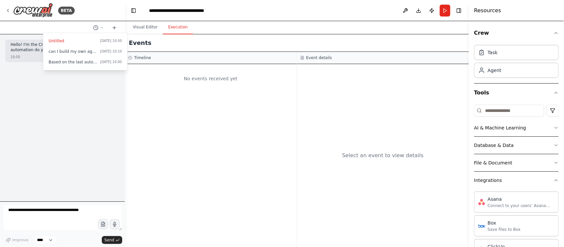
click at [51, 210] on div at bounding box center [62, 123] width 125 height 247
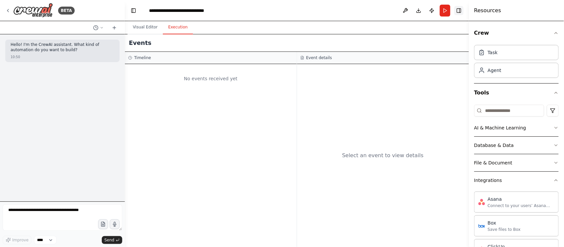
click at [456, 9] on button "Toggle Right Sidebar" at bounding box center [458, 10] width 9 height 9
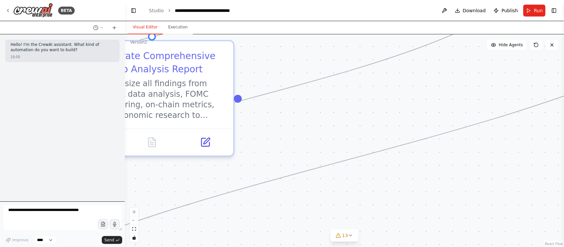
click at [144, 20] on button "Visual Editor" at bounding box center [144, 27] width 35 height 14
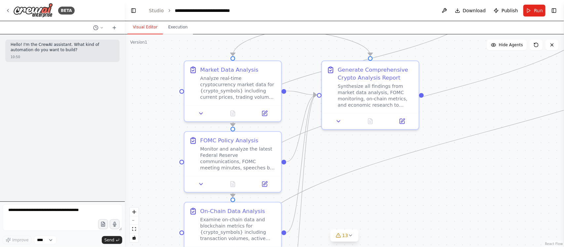
drag, startPoint x: 280, startPoint y: 105, endPoint x: 483, endPoint y: 120, distance: 203.0
click at [483, 120] on div ".deletable-edge-delete-btn { width: 20px; height: 20px; border: 0px solid #ffff…" at bounding box center [344, 140] width 439 height 213
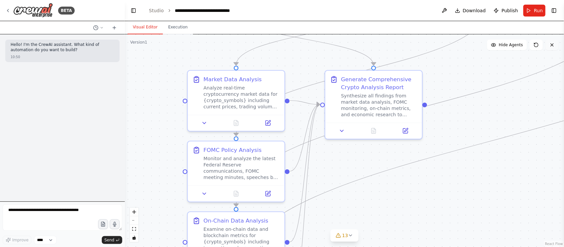
click at [551, 47] on icon at bounding box center [551, 44] width 5 height 5
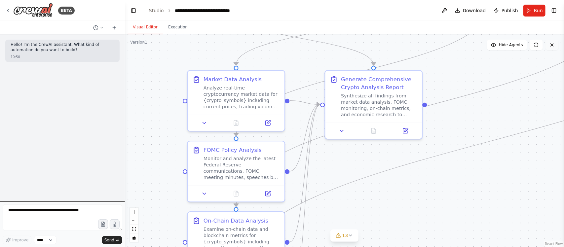
click at [551, 47] on icon at bounding box center [551, 44] width 5 height 5
click at [55, 214] on textarea at bounding box center [63, 217] width 120 height 26
paste textarea "**********"
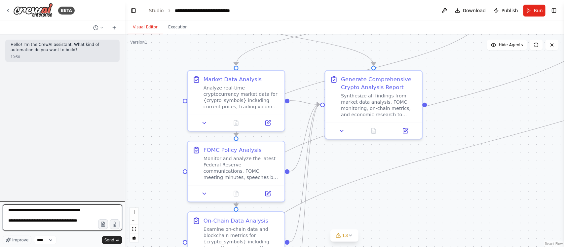
scroll to position [3, 0]
type textarea "**********"
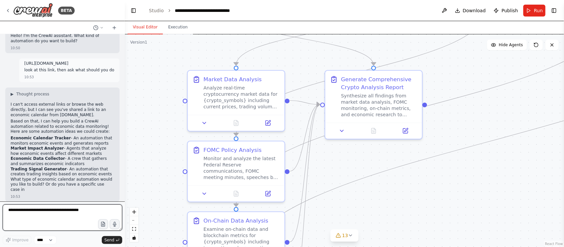
scroll to position [14, 0]
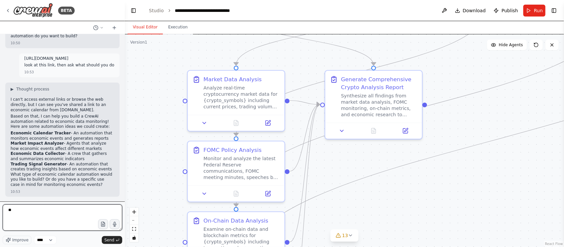
type textarea "*"
type textarea "**********"
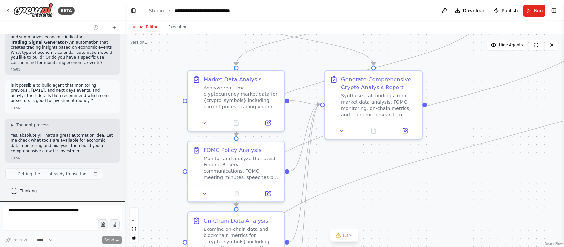
scroll to position [136, 0]
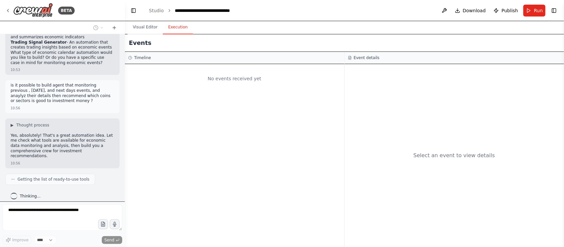
click at [176, 25] on button "Execution" at bounding box center [178, 27] width 30 height 14
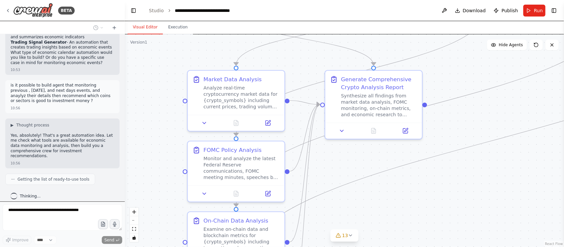
click at [144, 28] on button "Visual Editor" at bounding box center [144, 27] width 35 height 14
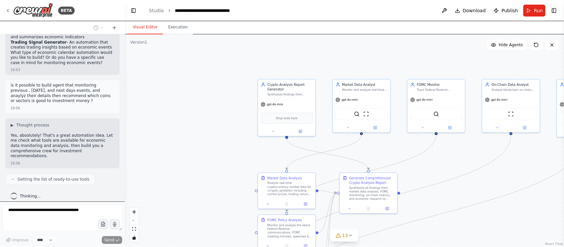
drag, startPoint x: 245, startPoint y: 94, endPoint x: 219, endPoint y: 148, distance: 59.5
click at [219, 148] on div ".deletable-edge-delete-btn { width: 20px; height: 20px; border: 0px solid #ffff…" at bounding box center [344, 140] width 439 height 213
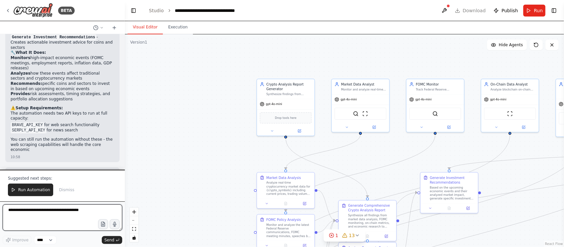
scroll to position [994, 0]
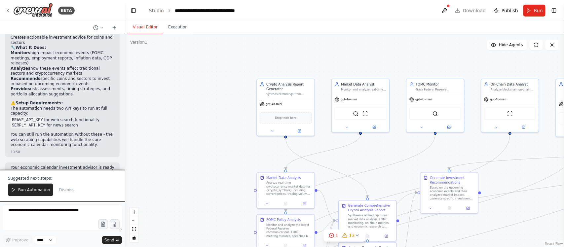
click at [27, 117] on code "BRAVE_API_KEY" at bounding box center [28, 120] width 34 height 6
copy li "BRAVE_API_KEY"
click at [36, 208] on textarea at bounding box center [63, 217] width 120 height 26
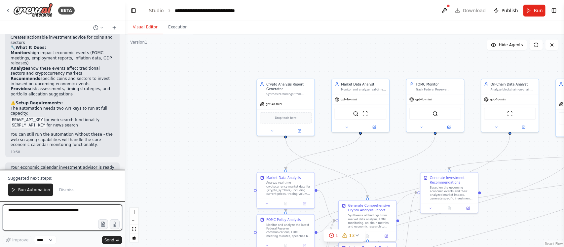
paste textarea "**********"
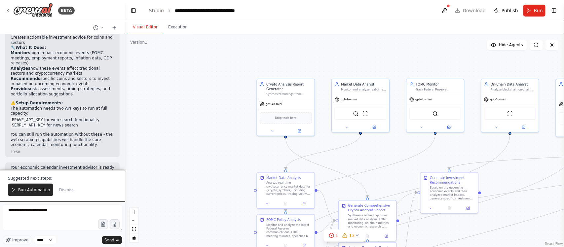
click at [24, 123] on code "SERPLY_API_KEY" at bounding box center [29, 126] width 36 height 6
copy li "SERPLY_API_KEY"
click at [63, 211] on textarea "**********" at bounding box center [63, 217] width 120 height 26
paste textarea "**********"
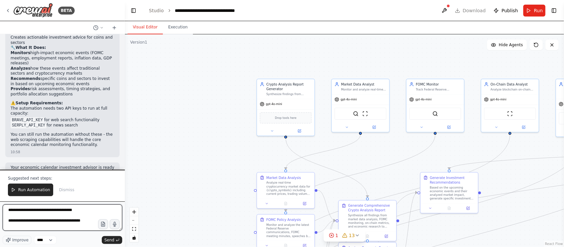
scroll to position [3, 0]
type textarea "**********"
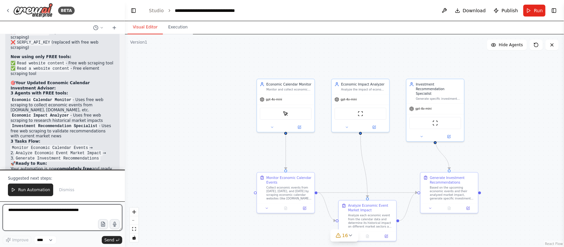
scroll to position [1756, 0]
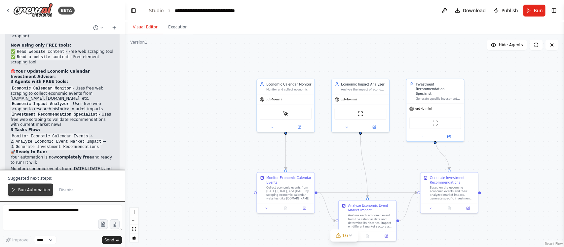
click at [27, 187] on span "Run Automation" at bounding box center [34, 189] width 32 height 5
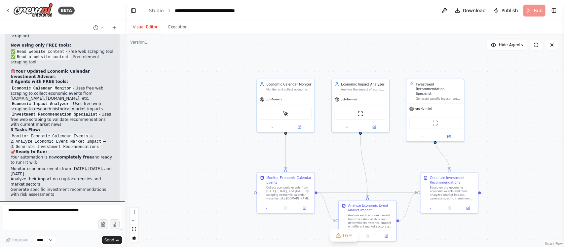
scroll to position [1724, 0]
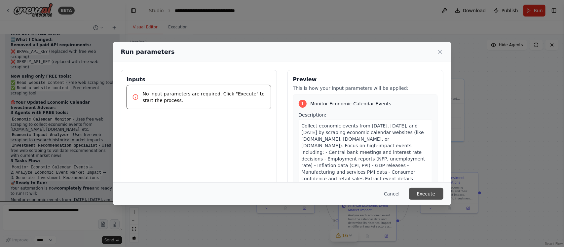
click at [427, 195] on button "Execute" at bounding box center [426, 194] width 34 height 12
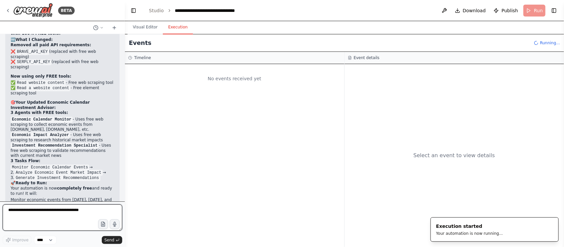
click at [61, 207] on textarea at bounding box center [63, 217] width 120 height 26
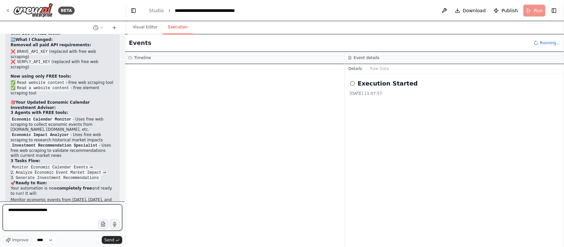
type textarea "**********"
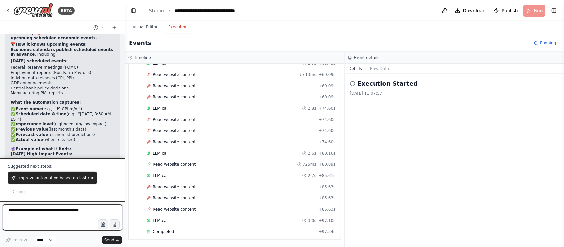
scroll to position [1999, 0]
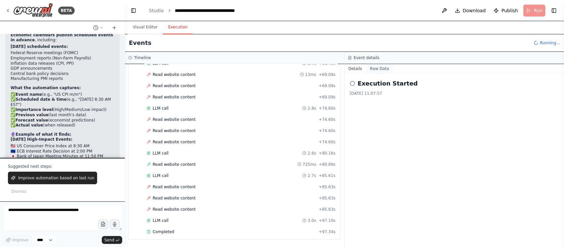
click at [376, 68] on button "Raw Data" at bounding box center [379, 68] width 27 height 9
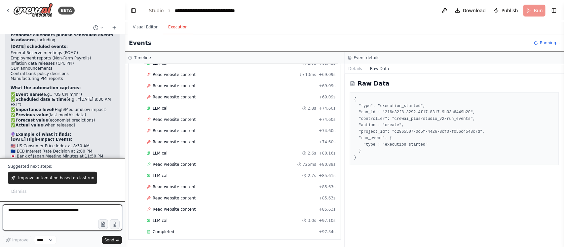
click at [71, 215] on textarea at bounding box center [63, 217] width 120 height 26
click at [71, 212] on textarea at bounding box center [63, 217] width 120 height 26
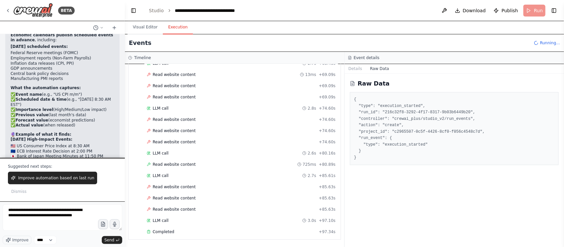
click at [54, 107] on li "✅ Importance level (High/Medium/Low impact)" at bounding box center [63, 109] width 104 height 5
copy li "High"
click at [90, 217] on textarea "**********" at bounding box center [63, 217] width 120 height 26
paste textarea "*****"
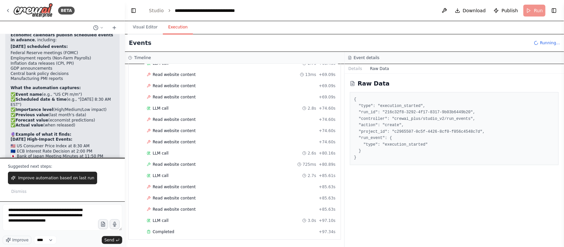
click at [68, 107] on li "✅ Importance level (High/Medium/Low impact)" at bounding box center [63, 109] width 104 height 5
copy li "Medium"
click at [16, 224] on textarea "**********" at bounding box center [63, 217] width 120 height 26
paste textarea "******"
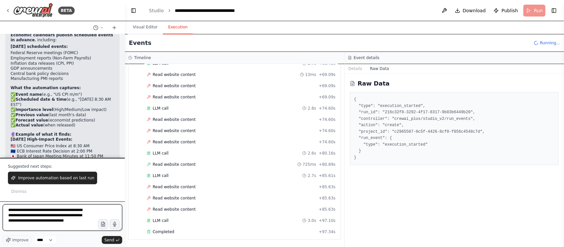
click at [85, 222] on textarea "**********" at bounding box center [63, 217] width 120 height 26
type textarea "**********"
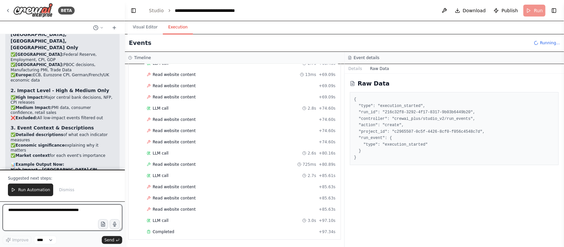
scroll to position [2550, 0]
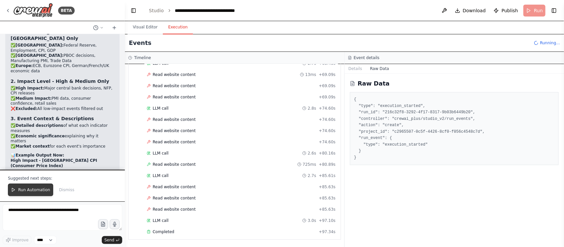
click at [20, 191] on span "Run Automation" at bounding box center [34, 189] width 32 height 5
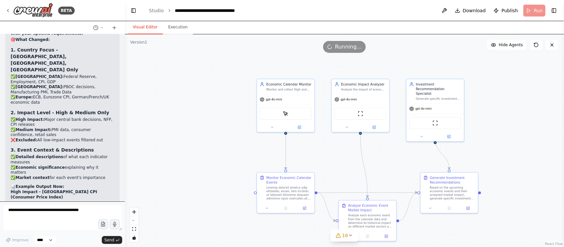
click at [143, 28] on button "Visual Editor" at bounding box center [144, 27] width 35 height 14
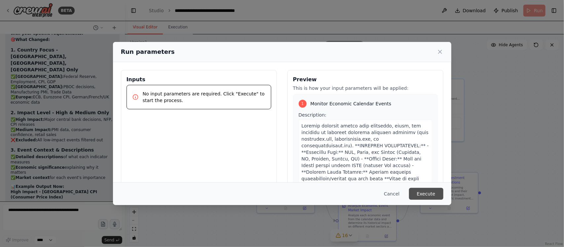
click at [433, 192] on button "Execute" at bounding box center [426, 194] width 34 height 12
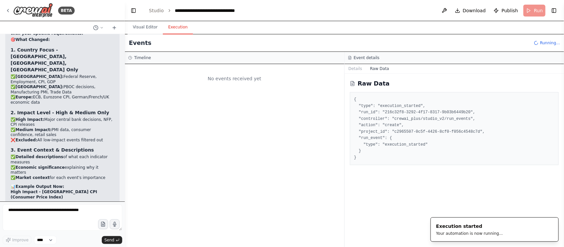
scroll to position [0, 0]
click at [148, 27] on button "Visual Editor" at bounding box center [144, 27] width 35 height 14
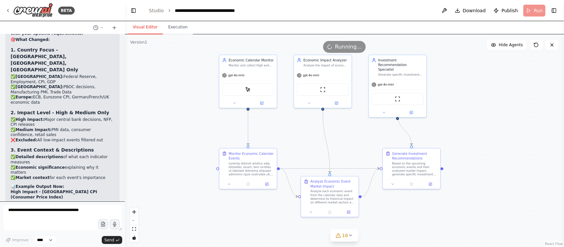
drag, startPoint x: 528, startPoint y: 116, endPoint x: 491, endPoint y: 91, distance: 44.7
click at [491, 91] on div ".deletable-edge-delete-btn { width: 20px; height: 20px; border: 0px solid #ffff…" at bounding box center [344, 140] width 439 height 213
click at [146, 25] on button "Visual Editor" at bounding box center [144, 27] width 35 height 14
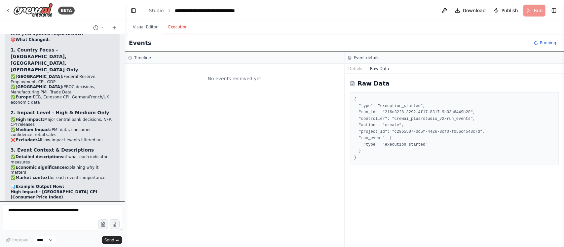
click at [168, 25] on button "Execution" at bounding box center [178, 27] width 30 height 14
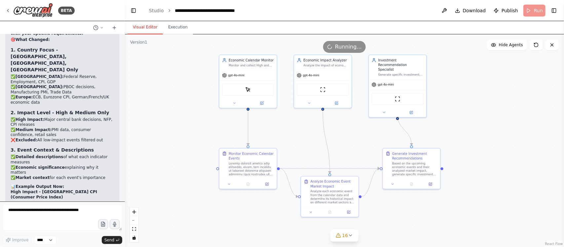
click at [148, 27] on button "Visual Editor" at bounding box center [144, 27] width 35 height 14
click at [474, 10] on span "Download" at bounding box center [474, 10] width 23 height 7
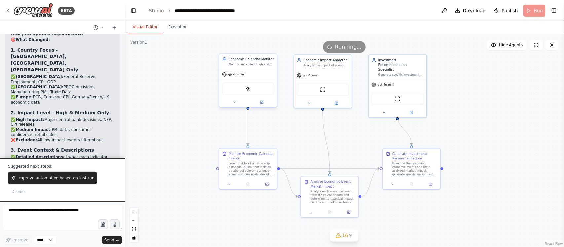
scroll to position [2550, 0]
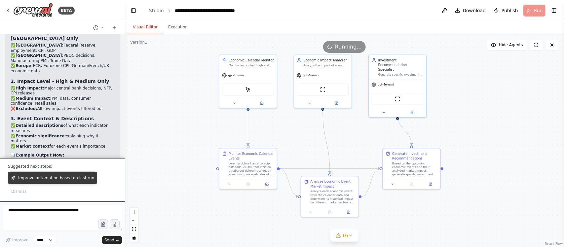
click at [55, 181] on span "Improve automation based on last run" at bounding box center [56, 177] width 76 height 5
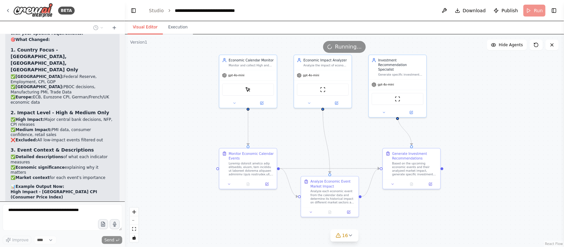
scroll to position [2536, 0]
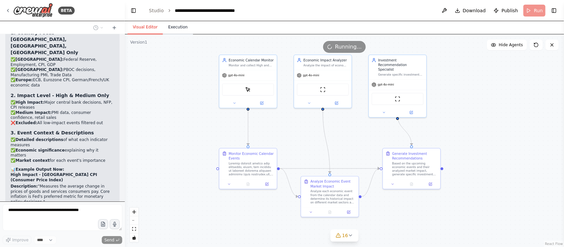
click at [181, 29] on button "Execution" at bounding box center [178, 27] width 30 height 14
click at [140, 29] on button "Visual Editor" at bounding box center [144, 27] width 35 height 14
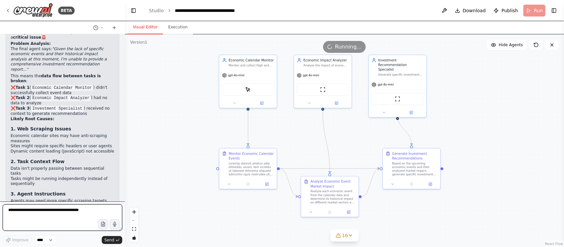
scroll to position [2826, 0]
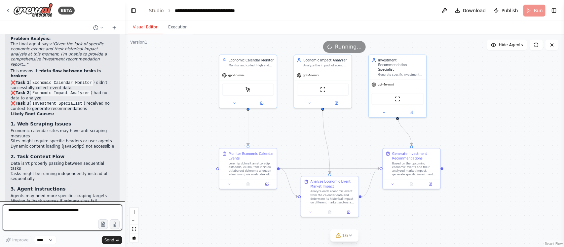
click at [73, 211] on textarea at bounding box center [63, 217] width 120 height 26
type textarea "***"
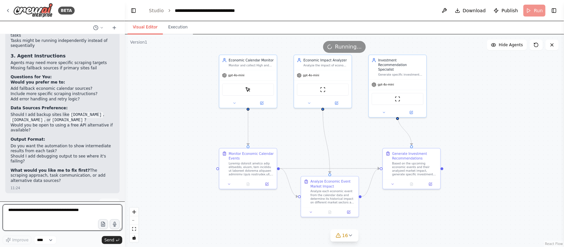
scroll to position [2965, 0]
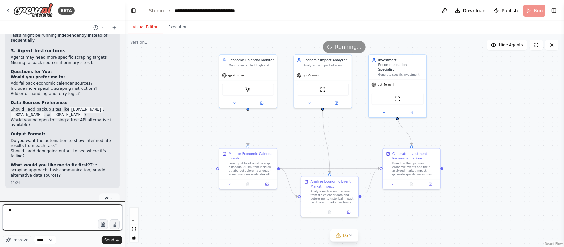
type textarea "*"
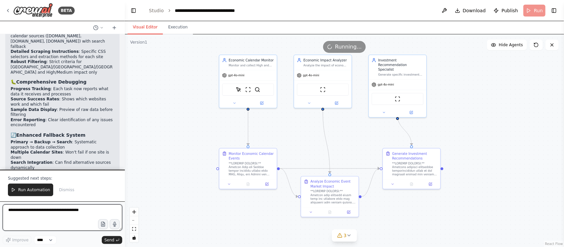
scroll to position [3905, 0]
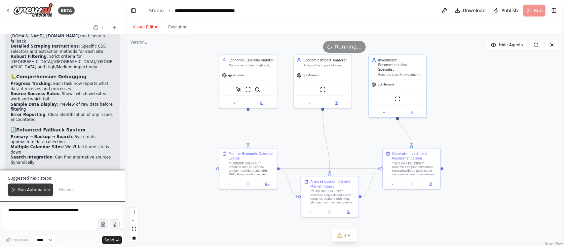
click at [25, 190] on span "Run Automation" at bounding box center [34, 189] width 32 height 5
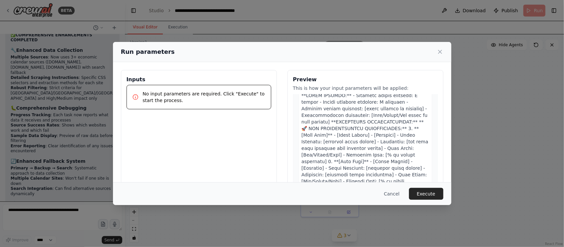
scroll to position [52, 0]
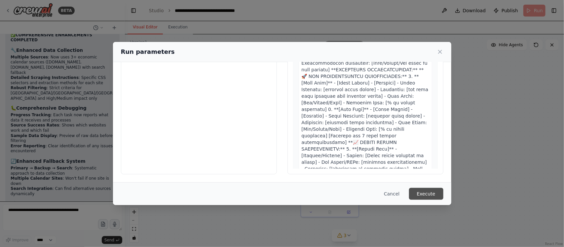
click at [427, 193] on button "Execute" at bounding box center [426, 194] width 34 height 12
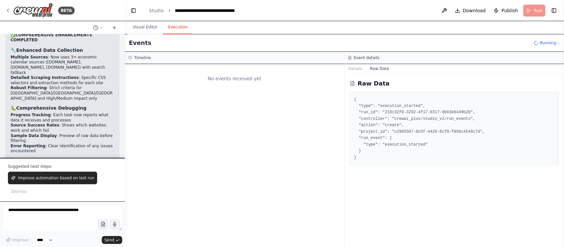
scroll to position [3905, 0]
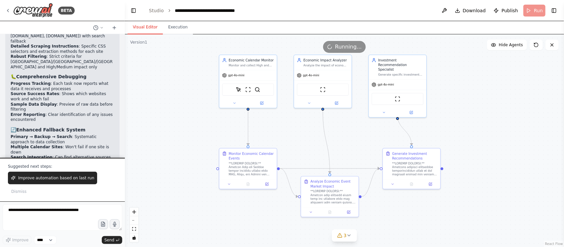
click at [139, 24] on button "Visual Editor" at bounding box center [144, 27] width 35 height 14
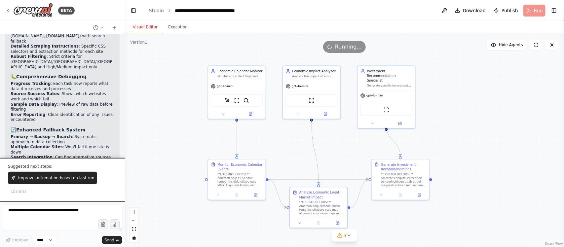
drag, startPoint x: 312, startPoint y: 151, endPoint x: 302, endPoint y: 162, distance: 15.4
click at [302, 162] on div ".deletable-edge-delete-btn { width: 20px; height: 20px; border: 0px solid #ffff…" at bounding box center [344, 140] width 439 height 213
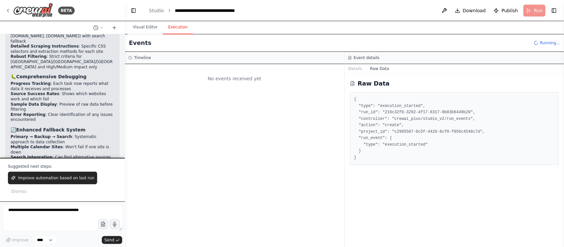
click at [177, 26] on button "Execution" at bounding box center [178, 27] width 30 height 14
click at [376, 70] on button "Raw Data" at bounding box center [379, 68] width 27 height 9
click at [357, 69] on button "Details" at bounding box center [356, 68] width 22 height 9
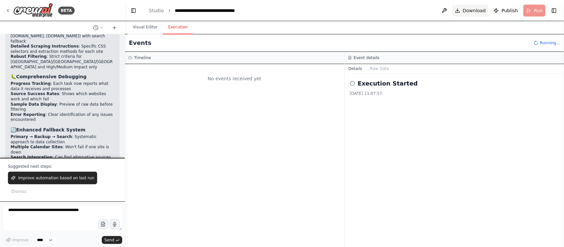
click at [476, 10] on span "Download" at bounding box center [474, 10] width 23 height 7
click at [71, 215] on textarea at bounding box center [63, 217] width 120 height 26
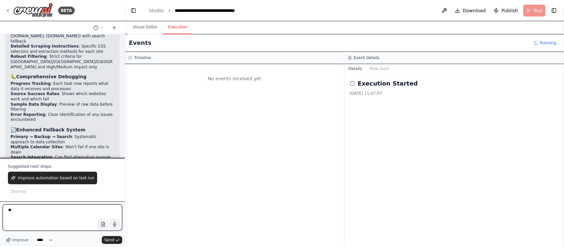
type textarea "*"
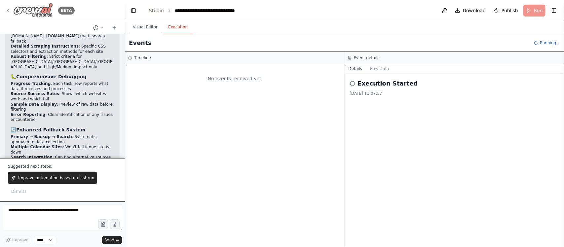
click at [45, 10] on img at bounding box center [33, 10] width 40 height 15
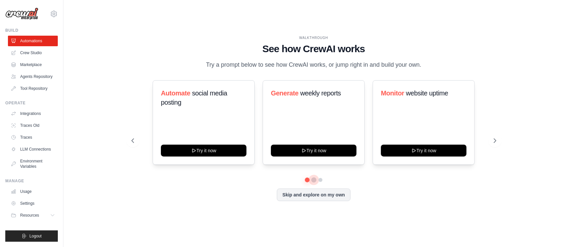
click at [316, 180] on button at bounding box center [313, 179] width 5 height 5
click at [321, 180] on button at bounding box center [320, 179] width 5 height 5
click at [37, 53] on link "Crew Studio" at bounding box center [34, 53] width 50 height 11
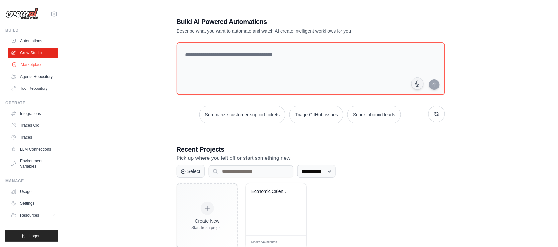
click at [30, 63] on link "Marketplace" at bounding box center [34, 64] width 50 height 11
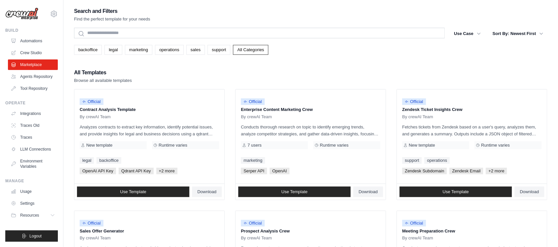
click at [31, 77] on link "Agents Repository" at bounding box center [33, 76] width 50 height 11
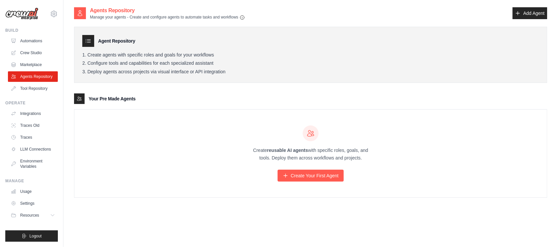
click at [22, 11] on img at bounding box center [21, 14] width 33 height 13
click at [23, 14] on img at bounding box center [21, 14] width 33 height 13
